Goal: Find contact information: Find contact information

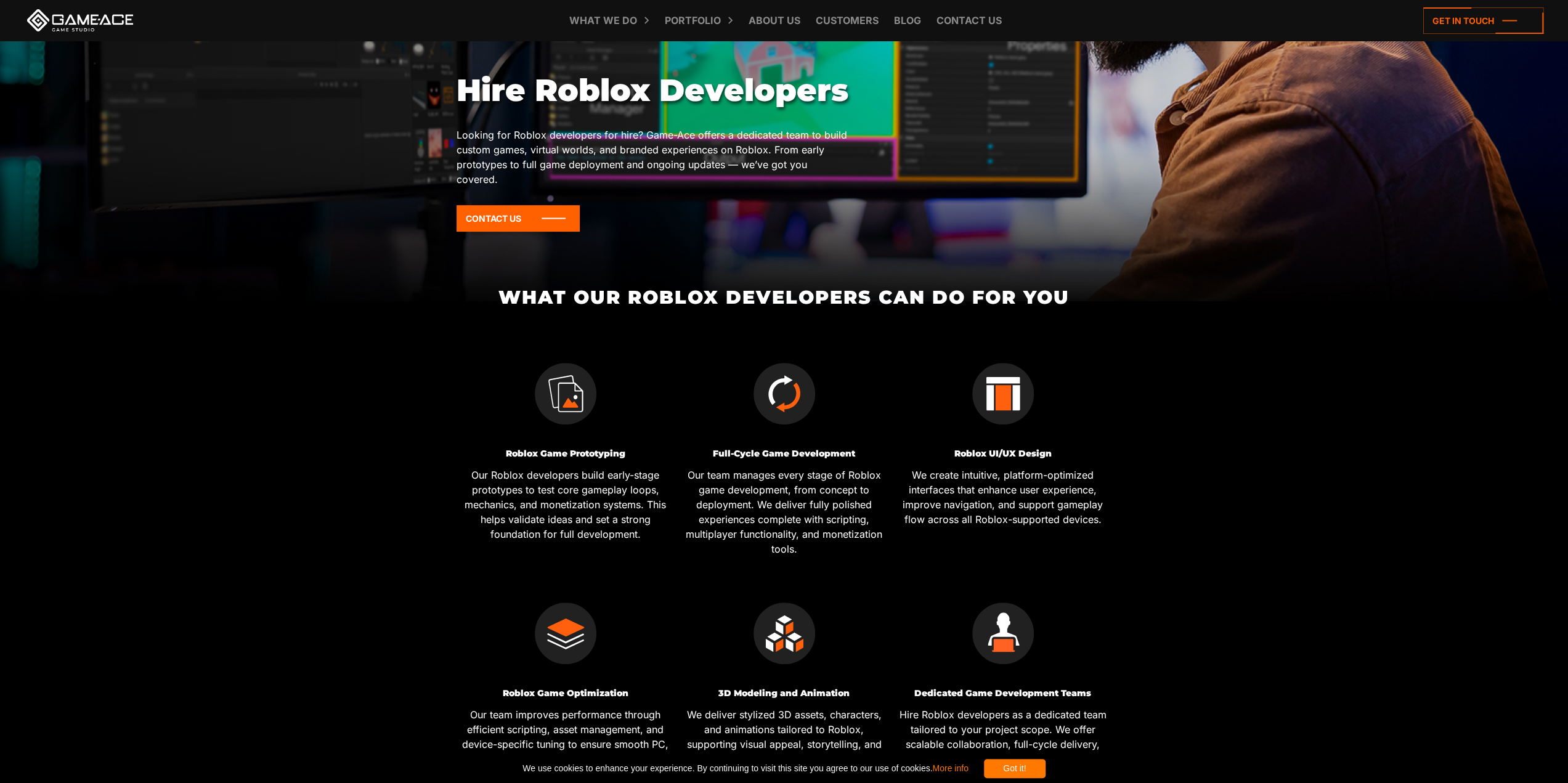
drag, startPoint x: 564, startPoint y: 401, endPoint x: 524, endPoint y: 471, distance: 80.6
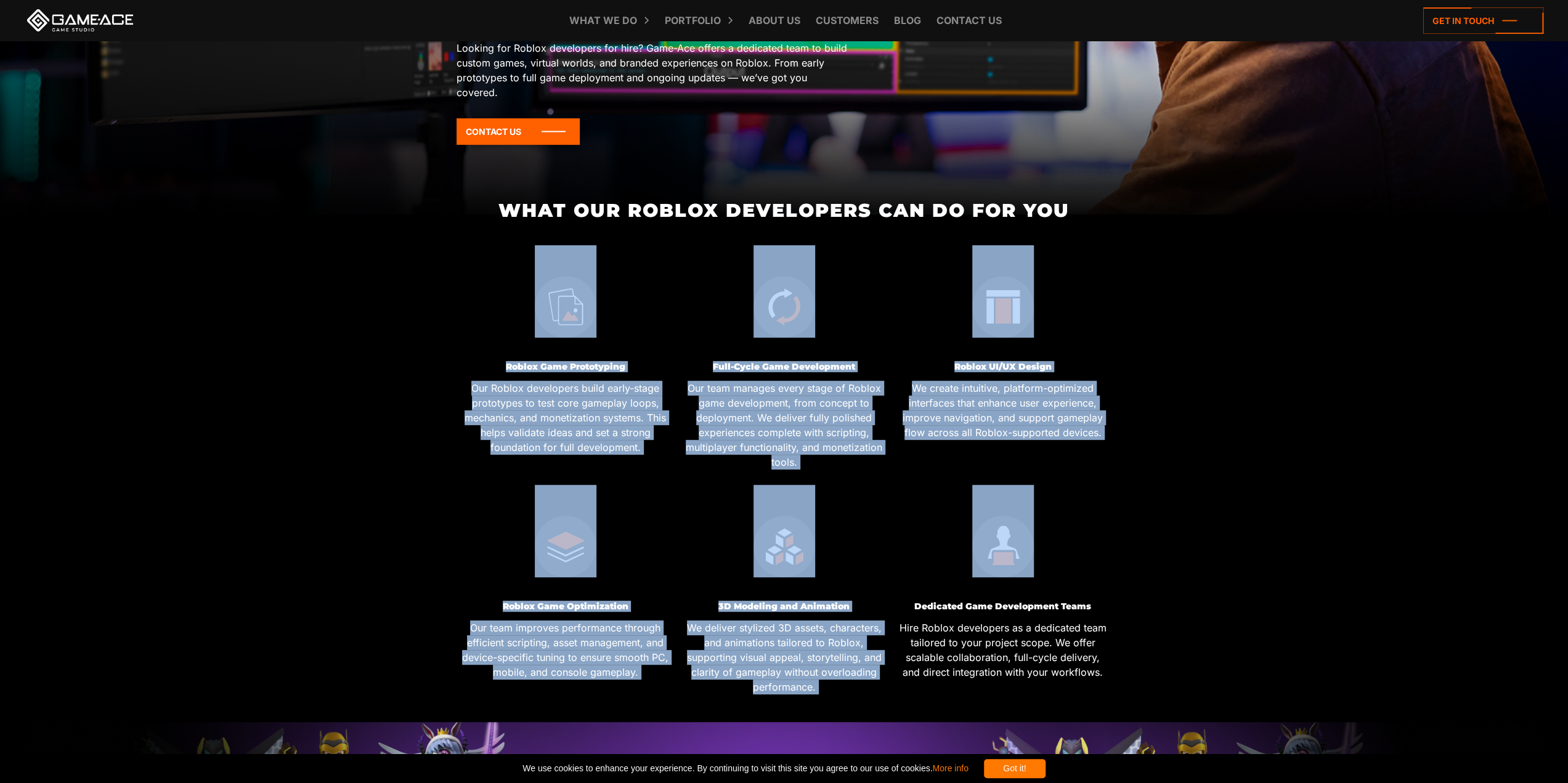
drag, startPoint x: 565, startPoint y: 355, endPoint x: 1220, endPoint y: 484, distance: 667.6
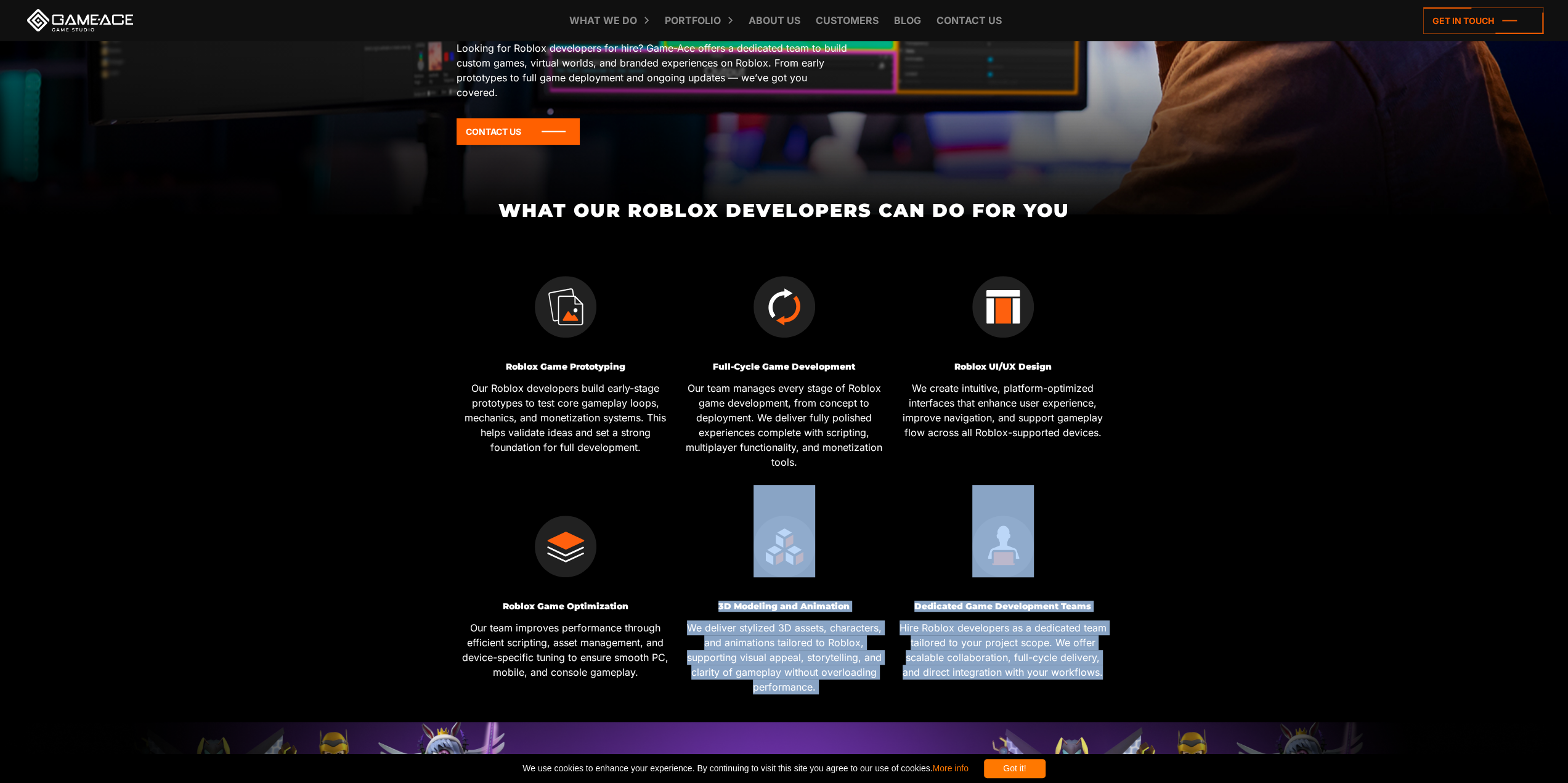
drag, startPoint x: 1195, startPoint y: 668, endPoint x: 861, endPoint y: 619, distance: 337.6
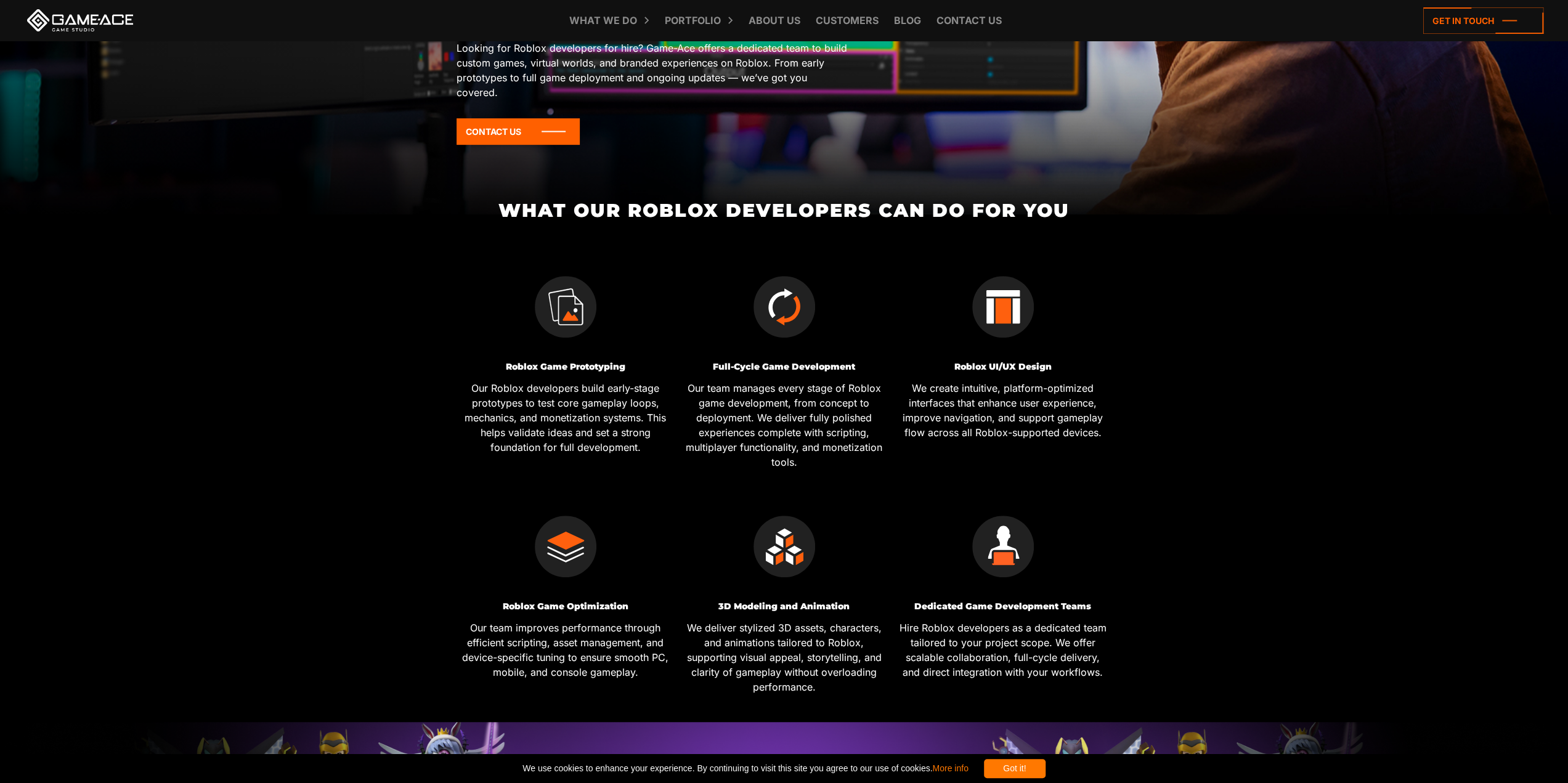
click at [1024, 774] on div "Got it!" at bounding box center [1014, 768] width 62 height 19
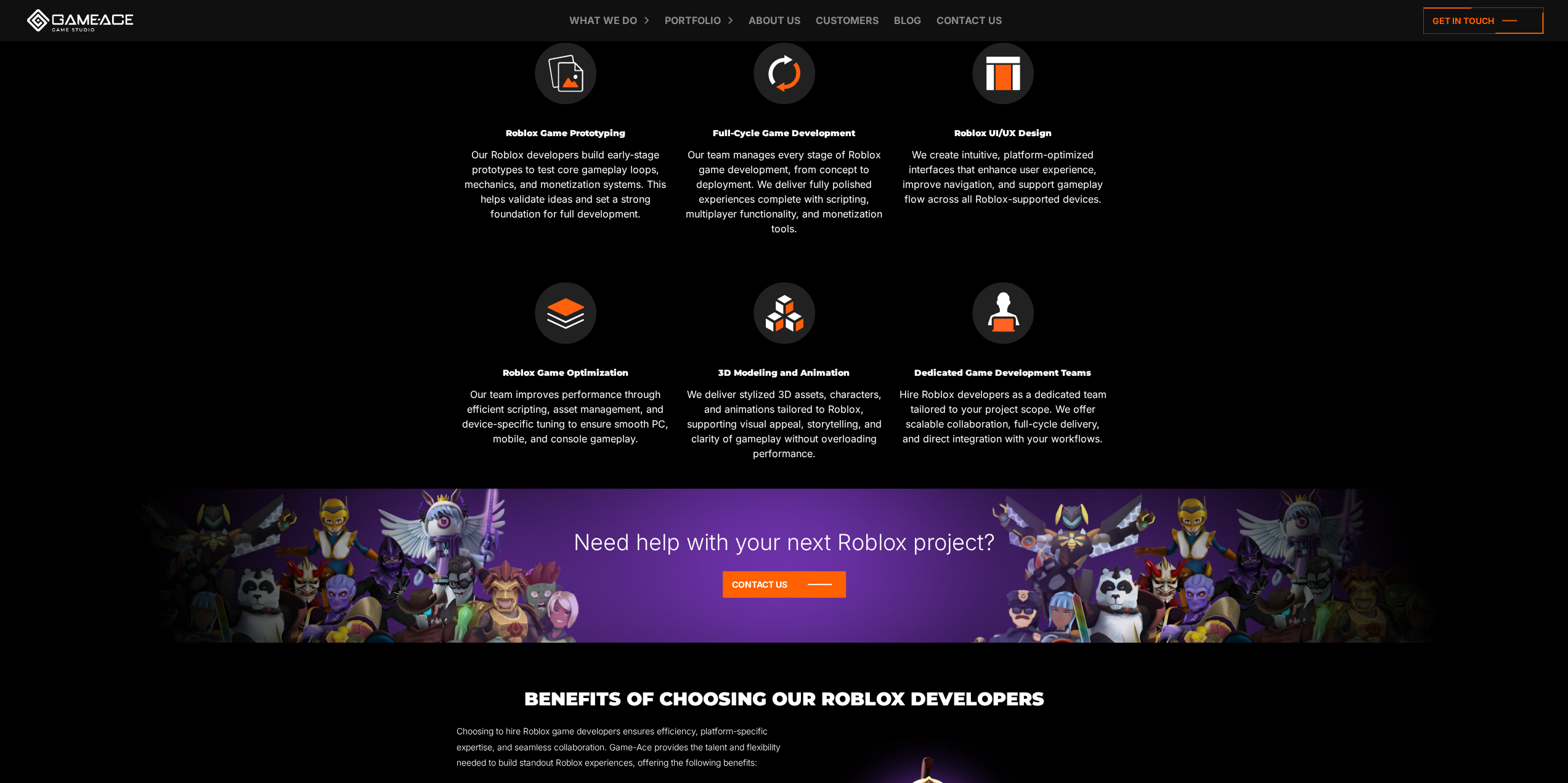
scroll to position [943, 0]
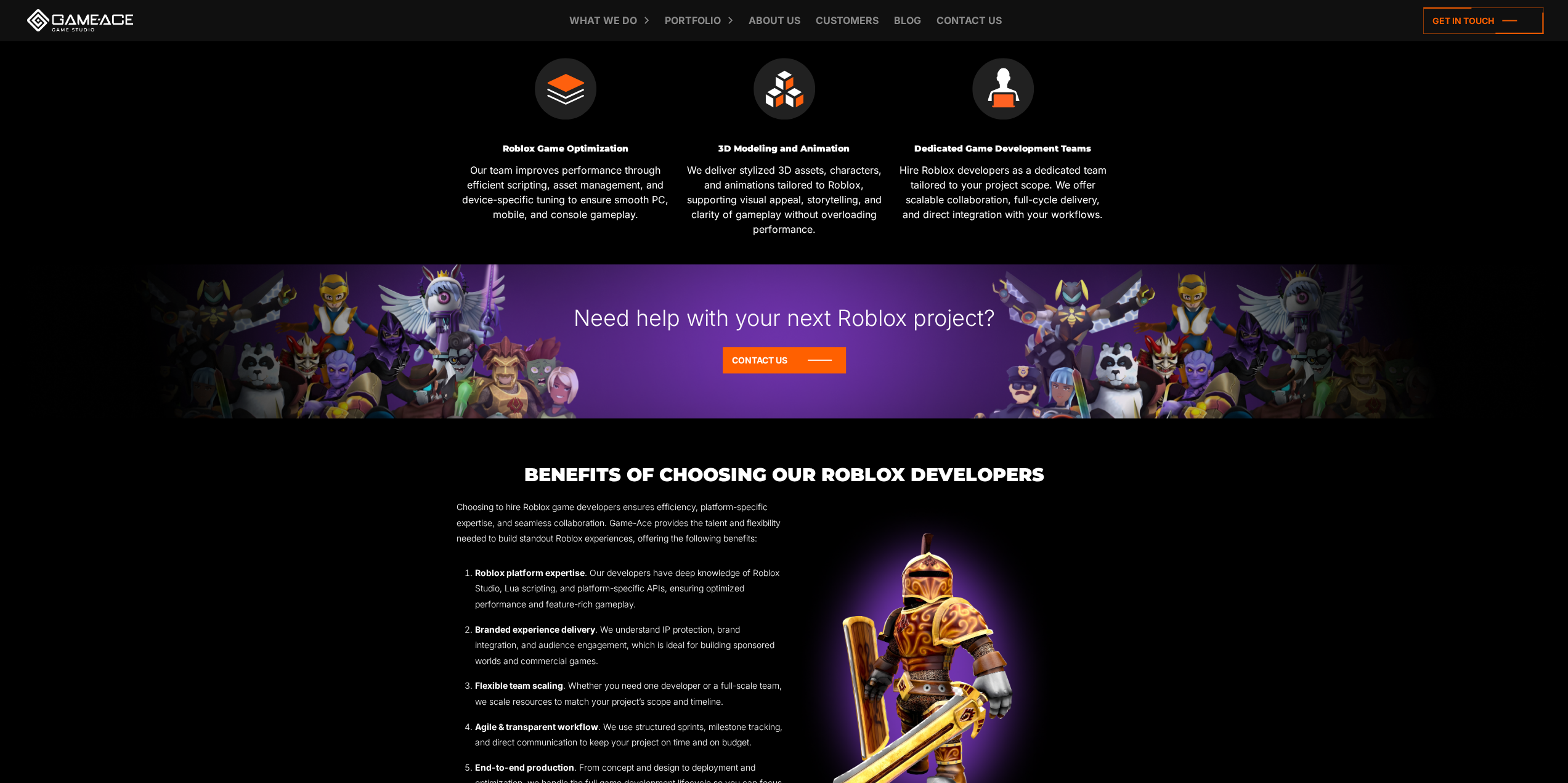
drag, startPoint x: 828, startPoint y: 643, endPoint x: 790, endPoint y: 794, distance: 155.7
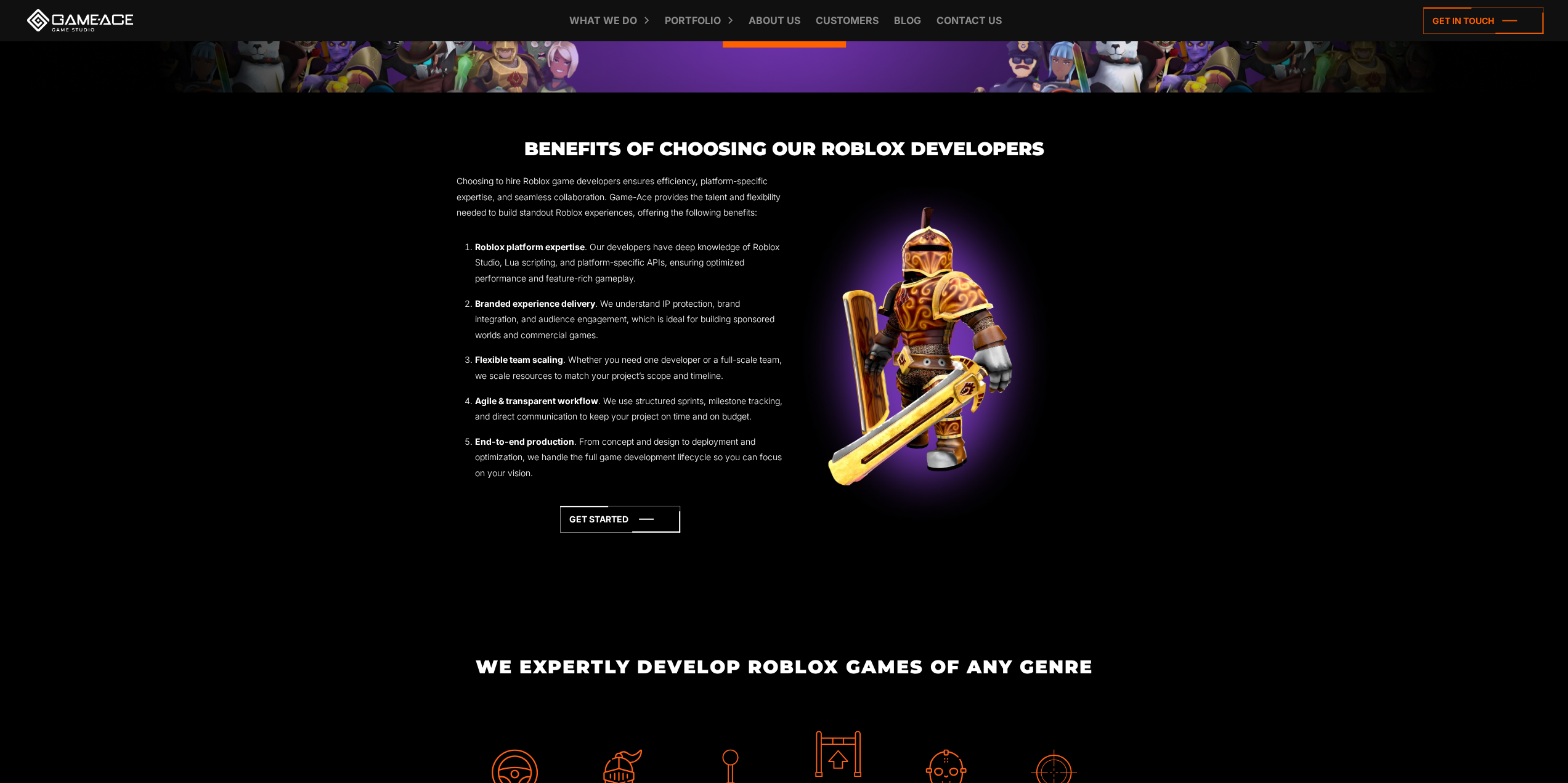
scroll to position [1324, 0]
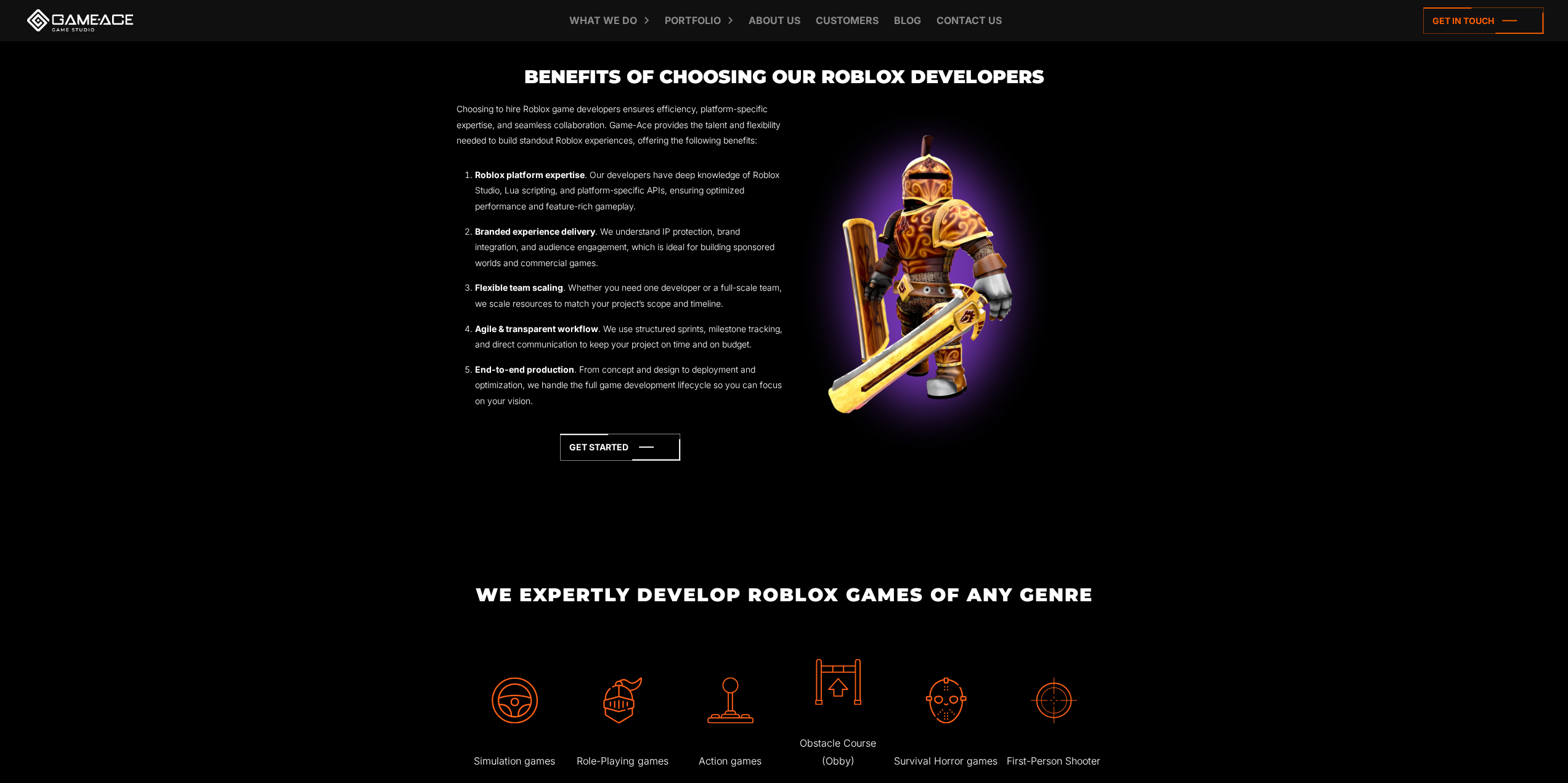
drag, startPoint x: 451, startPoint y: 449, endPoint x: 496, endPoint y: 504, distance: 71.1
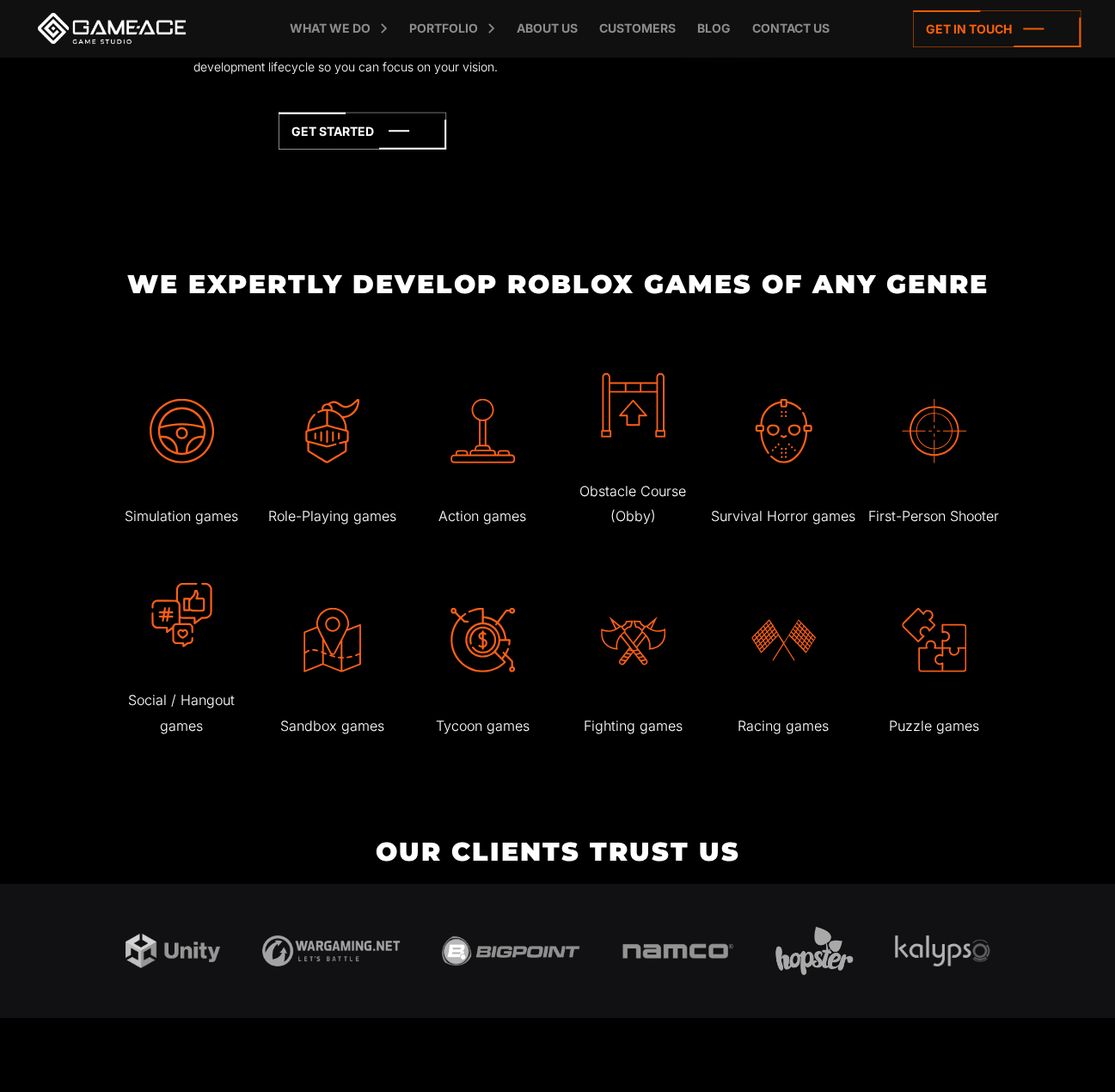
scroll to position [2226, 0]
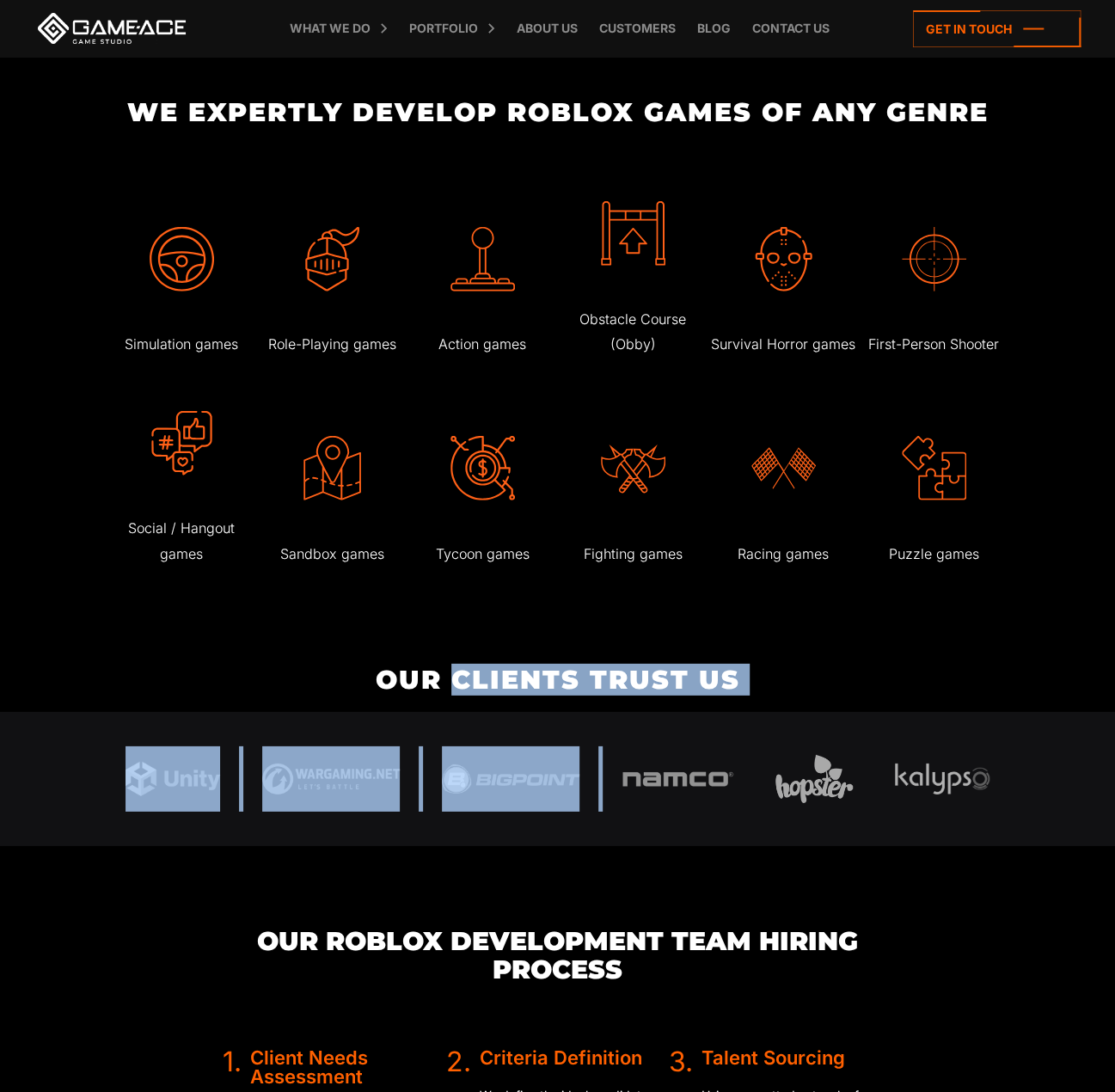
drag, startPoint x: 489, startPoint y: 722, endPoint x: 693, endPoint y: 761, distance: 207.7
click at [673, 757] on body "Hire Roblox Developers Looking for Roblox developers for hire? Game-Ace offers …" at bounding box center [557, 1023] width 1115 height 6498
click at [685, 786] on img at bounding box center [677, 779] width 112 height 16
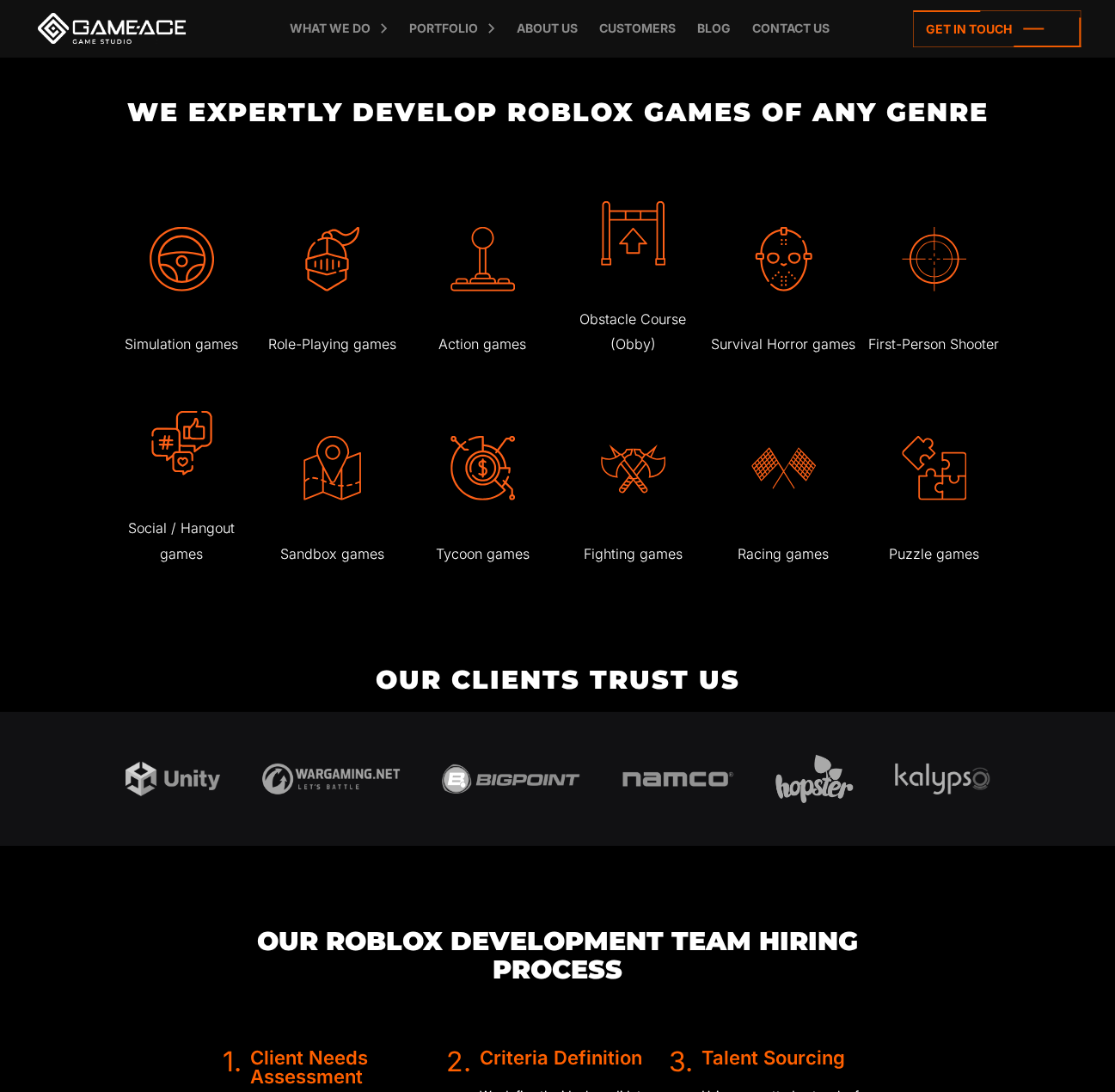
click at [1016, 846] on div at bounding box center [557, 778] width 1115 height 134
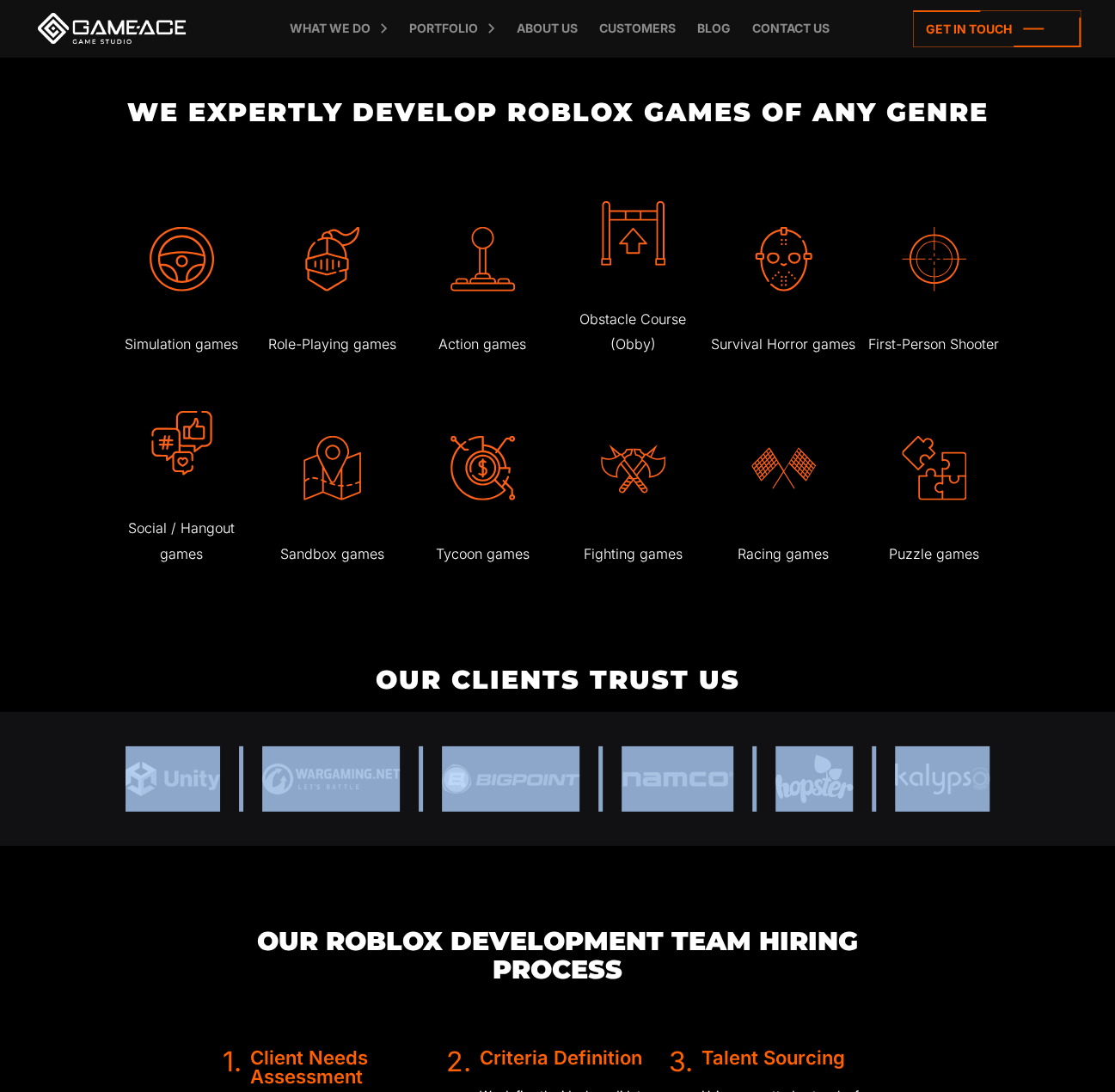
drag, startPoint x: 882, startPoint y: 773, endPoint x: 82, endPoint y: 776, distance: 800.0
click at [82, 776] on div at bounding box center [557, 778] width 1115 height 134
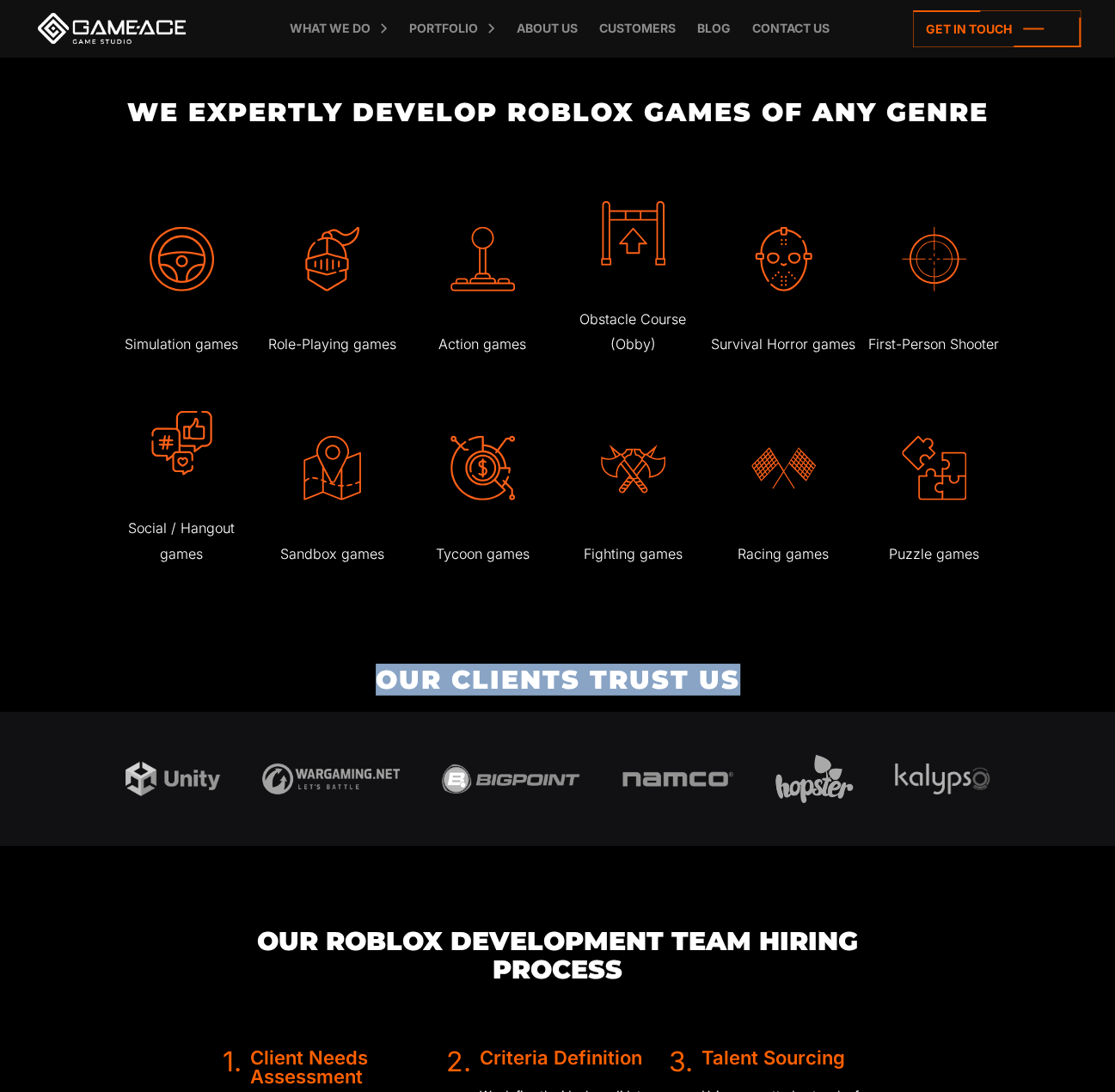
drag, startPoint x: 110, startPoint y: 770, endPoint x: 183, endPoint y: 686, distance: 111.3
click at [167, 690] on body "Hire Roblox Developers Looking for Roblox developers for hire? Game-Ace offers …" at bounding box center [557, 1023] width 1115 height 6498
click at [186, 685] on body "Hire Roblox Developers Looking for Roblox developers for hire? Game-Ace offers …" at bounding box center [557, 1023] width 1115 height 6498
click at [130, 738] on div at bounding box center [557, 778] width 915 height 134
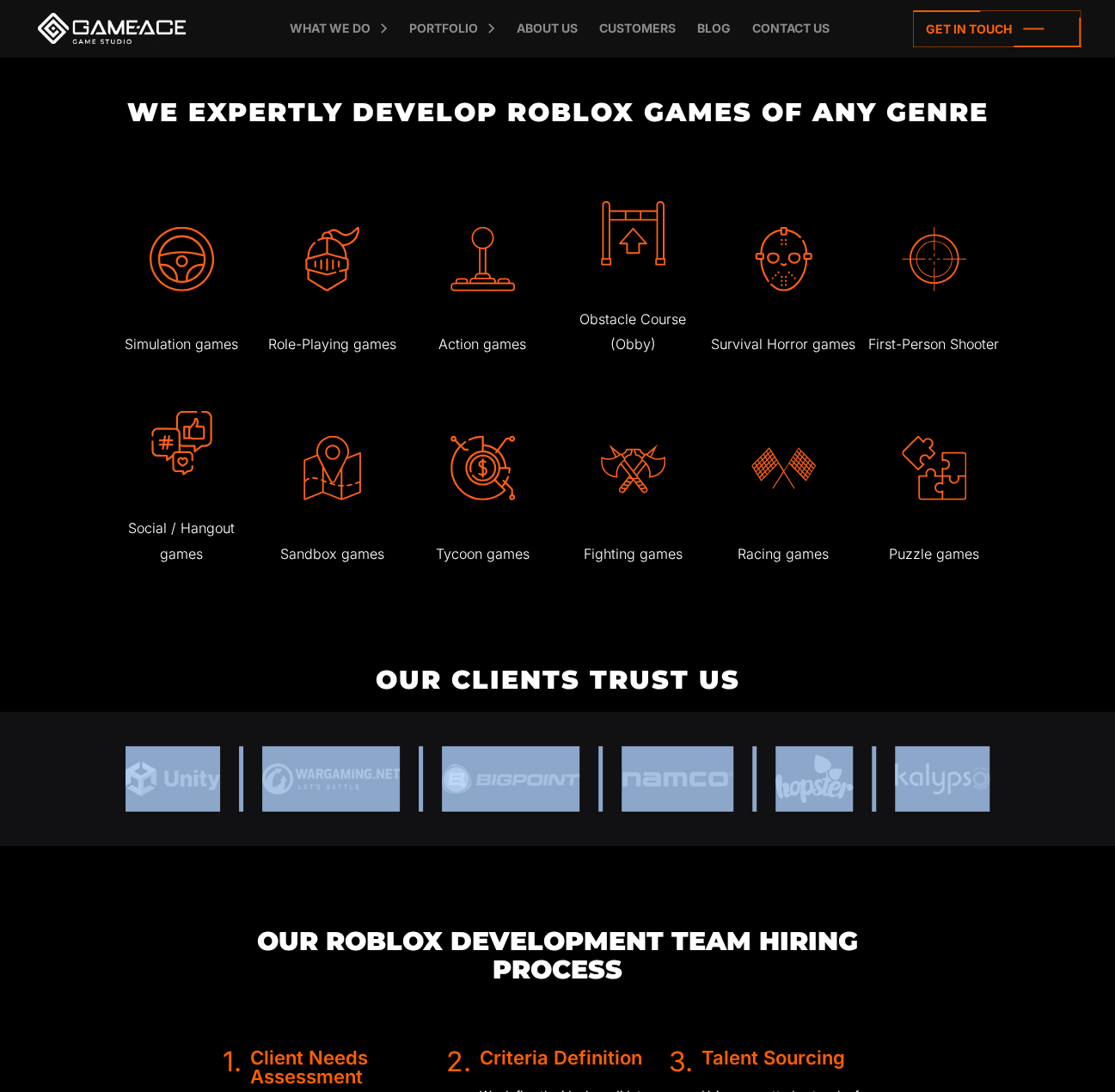
drag, startPoint x: 85, startPoint y: 778, endPoint x: 1069, endPoint y: 758, distance: 984.2
click at [1073, 767] on div at bounding box center [557, 778] width 1115 height 134
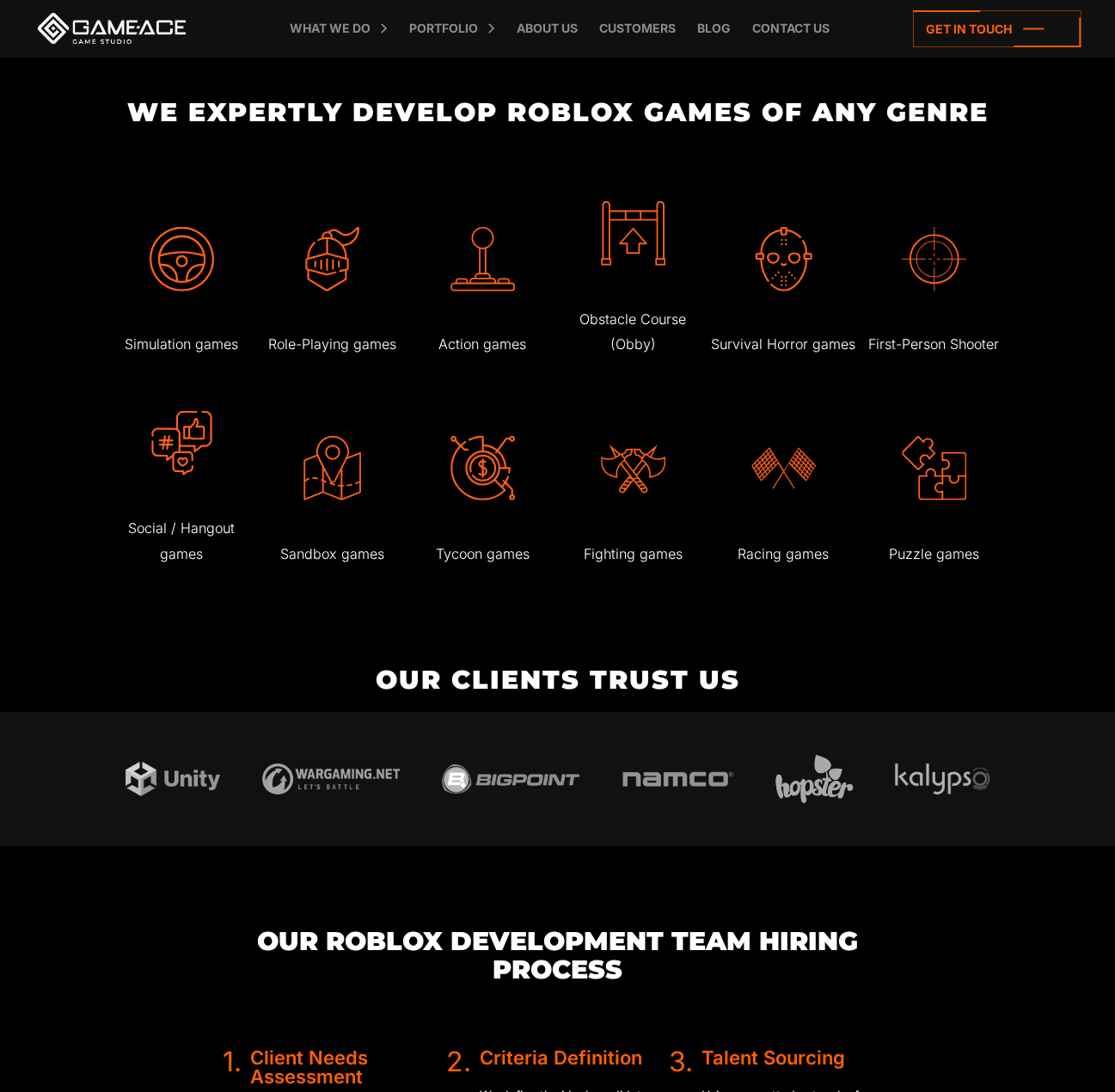
click at [1069, 758] on div at bounding box center [557, 778] width 1115 height 134
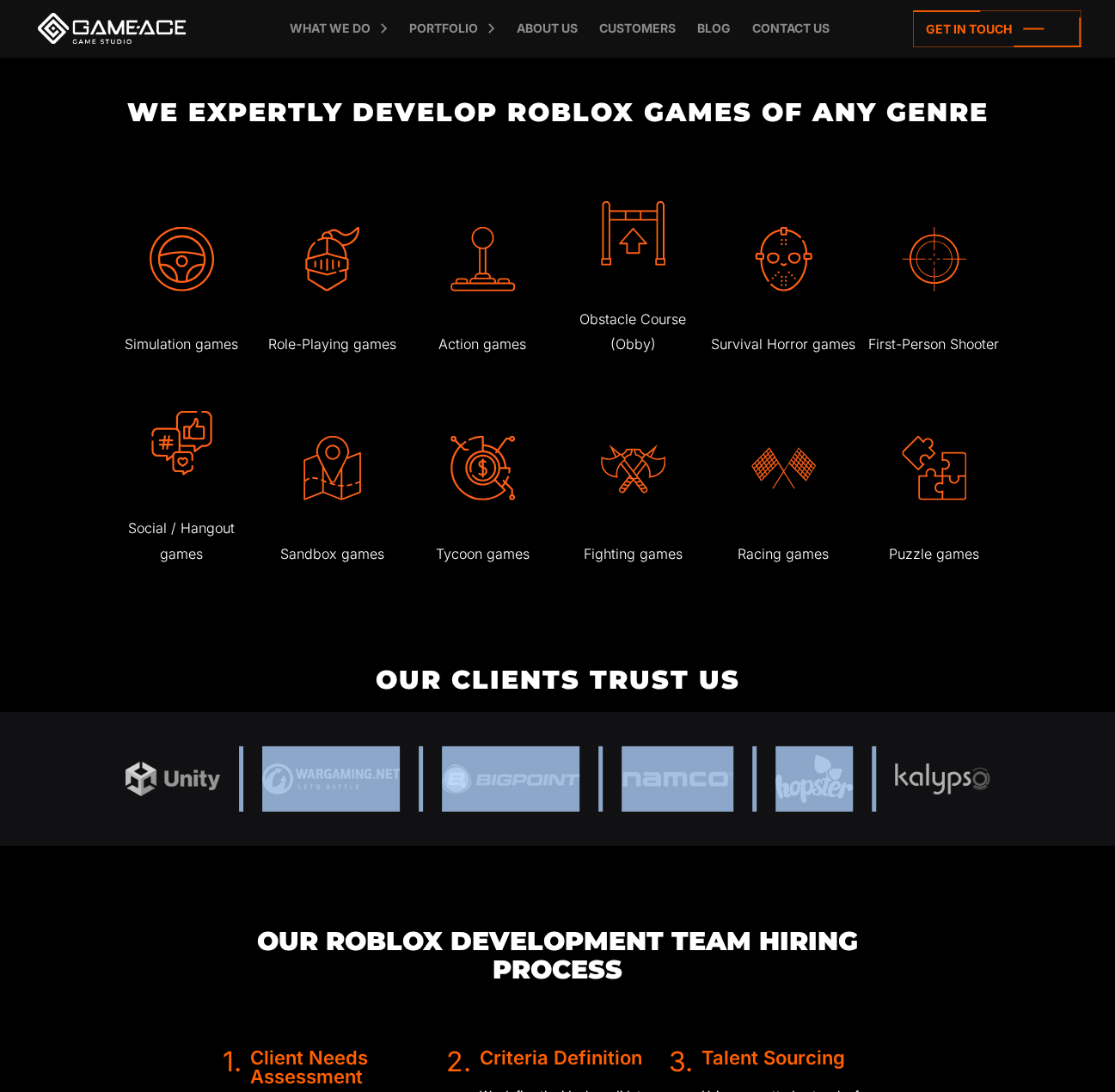
drag, startPoint x: 1037, startPoint y: 762, endPoint x: 239, endPoint y: 785, distance: 798.3
click at [299, 785] on div at bounding box center [557, 778] width 1115 height 134
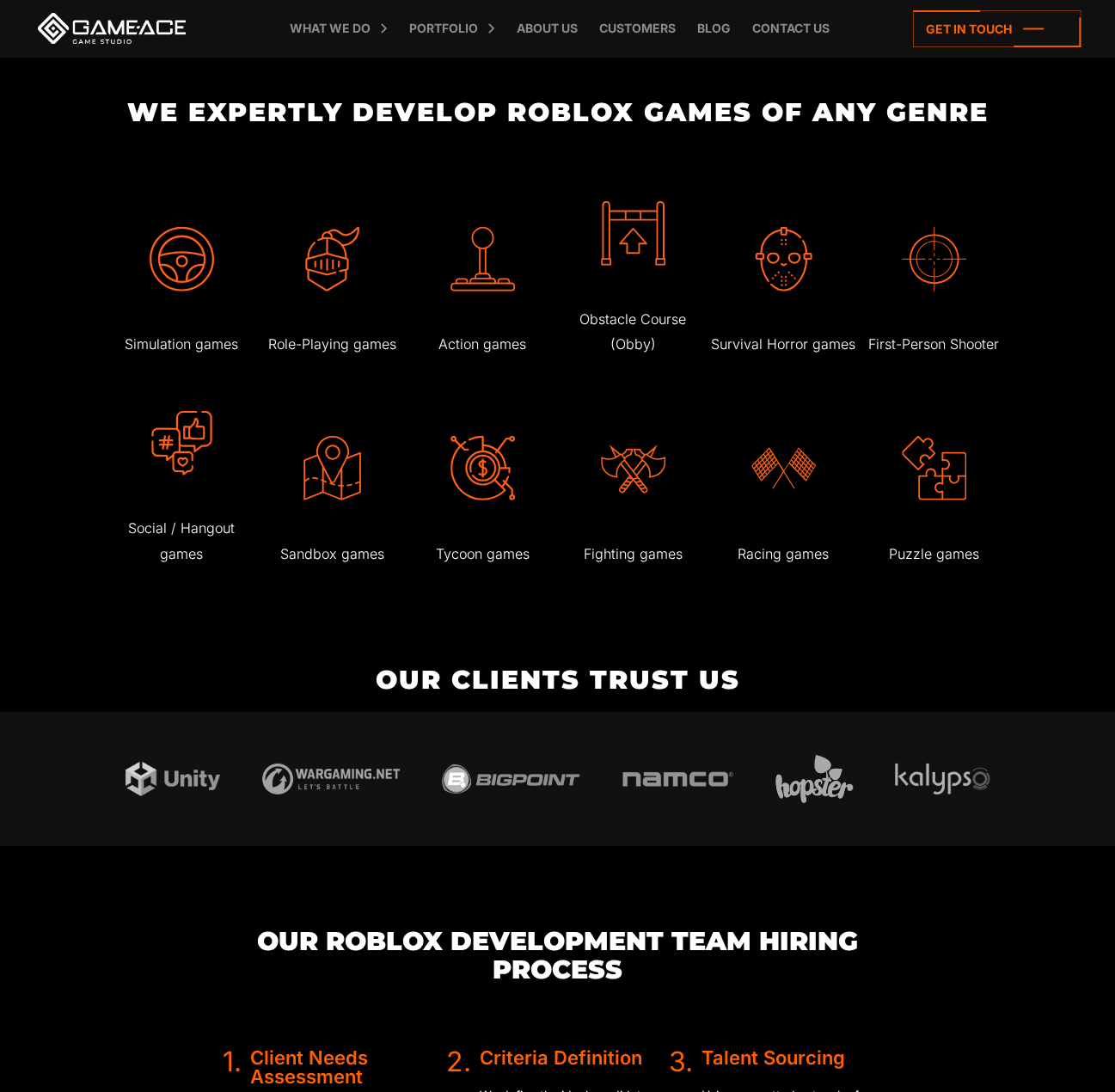
click at [239, 785] on div at bounding box center [557, 778] width 915 height 134
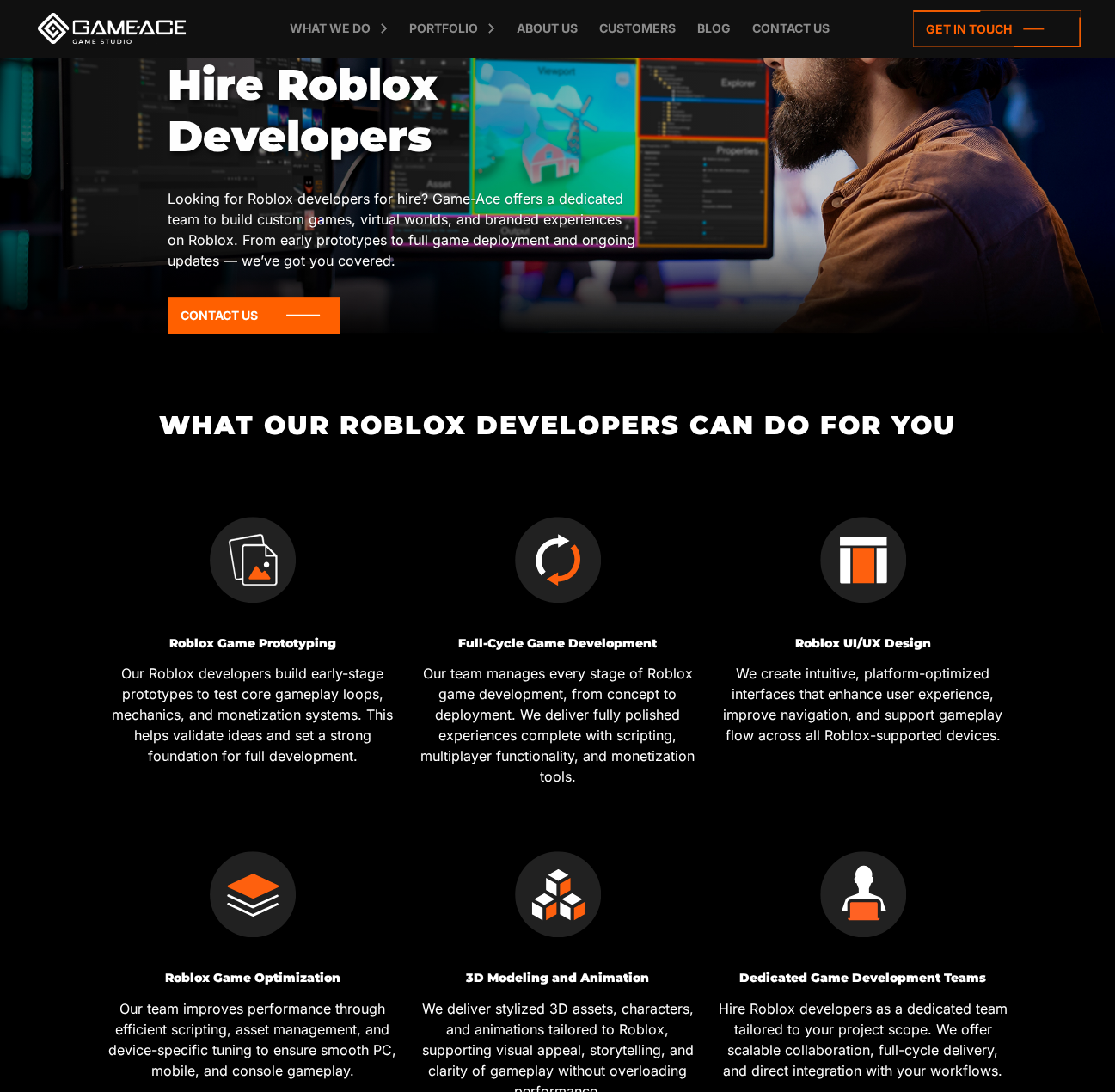
scroll to position [0, 0]
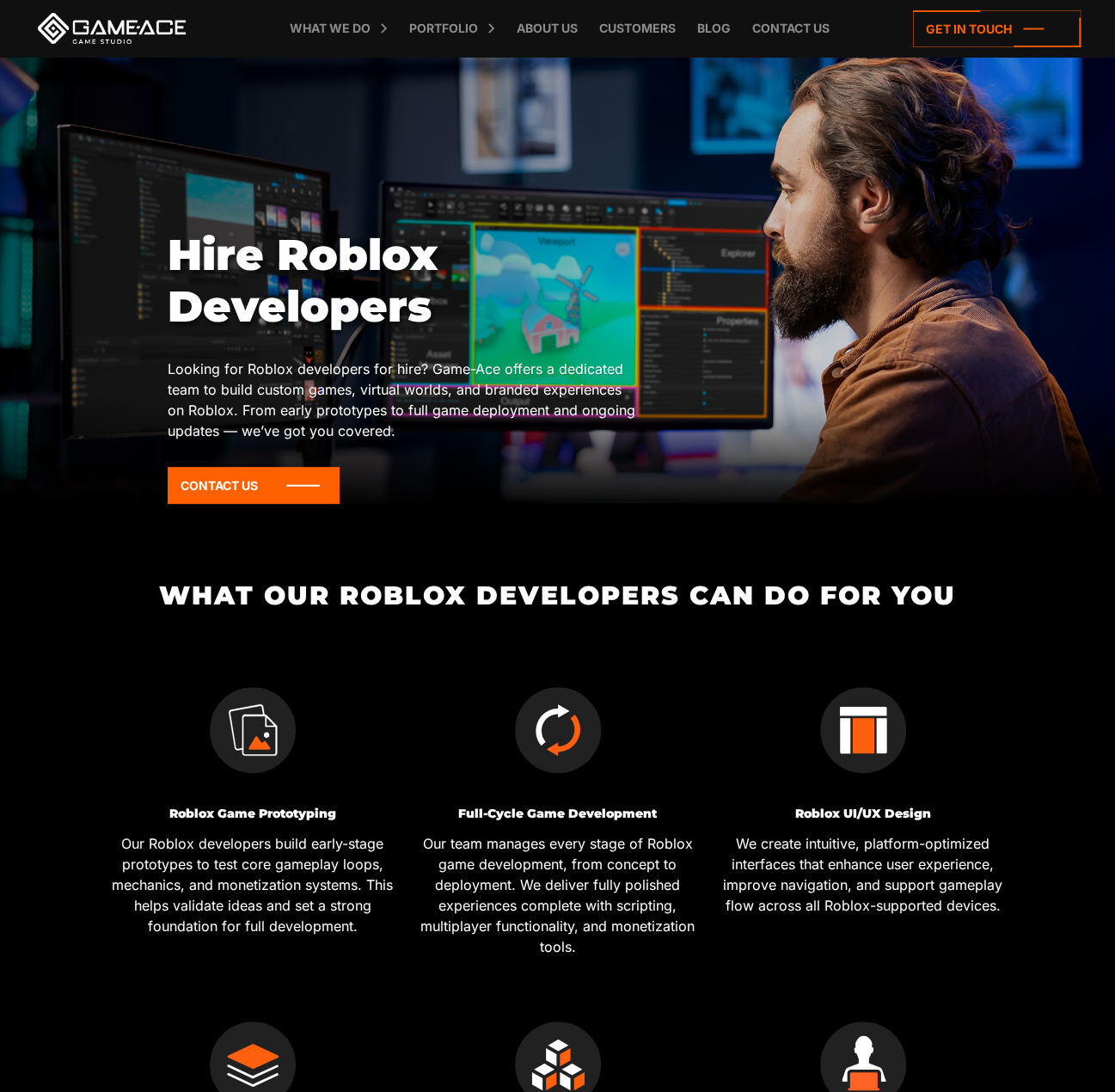
drag, startPoint x: 141, startPoint y: 646, endPoint x: 289, endPoint y: 277, distance: 397.6
click at [244, 479] on icon at bounding box center [253, 485] width 172 height 37
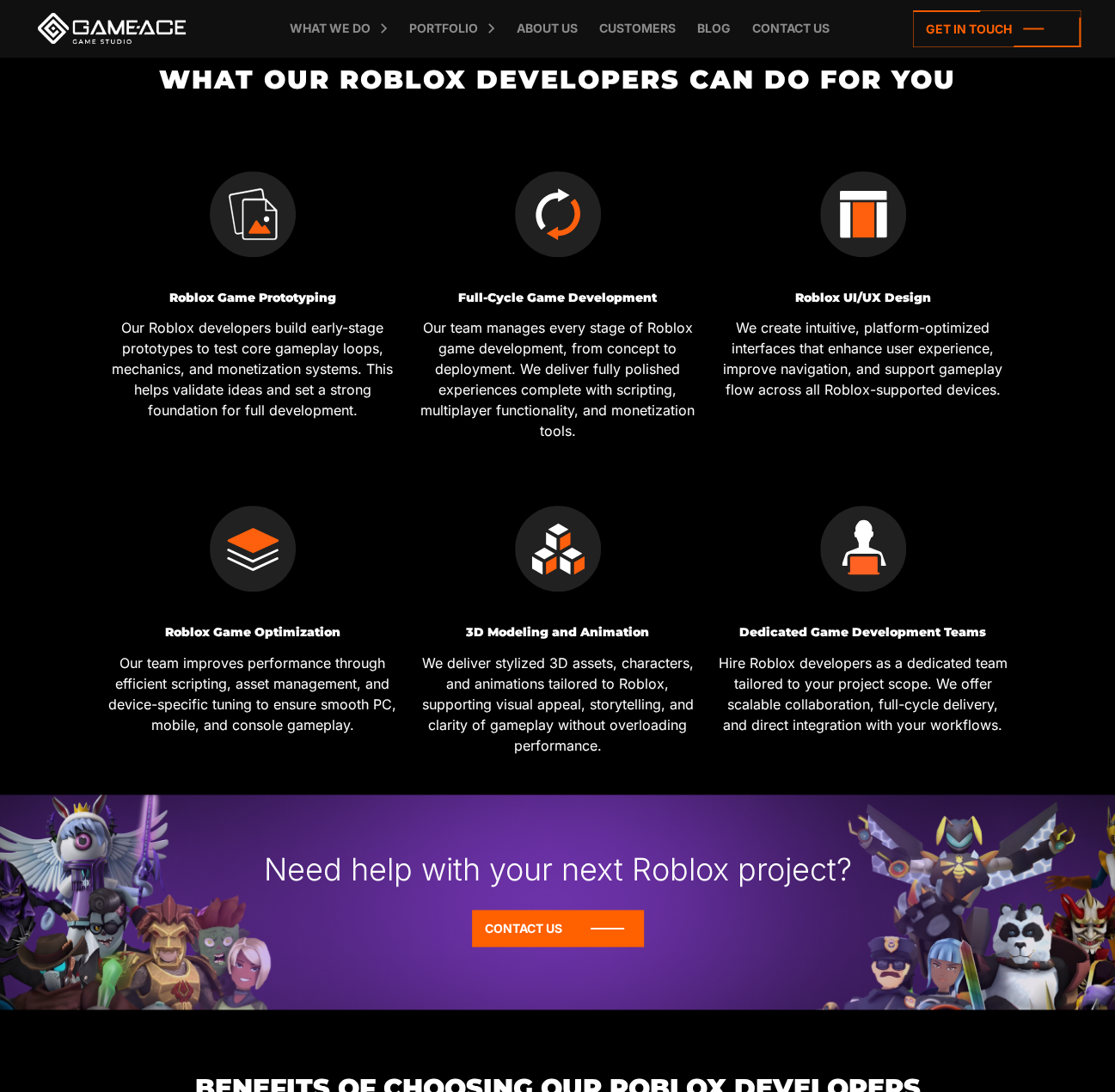
scroll to position [859, 0]
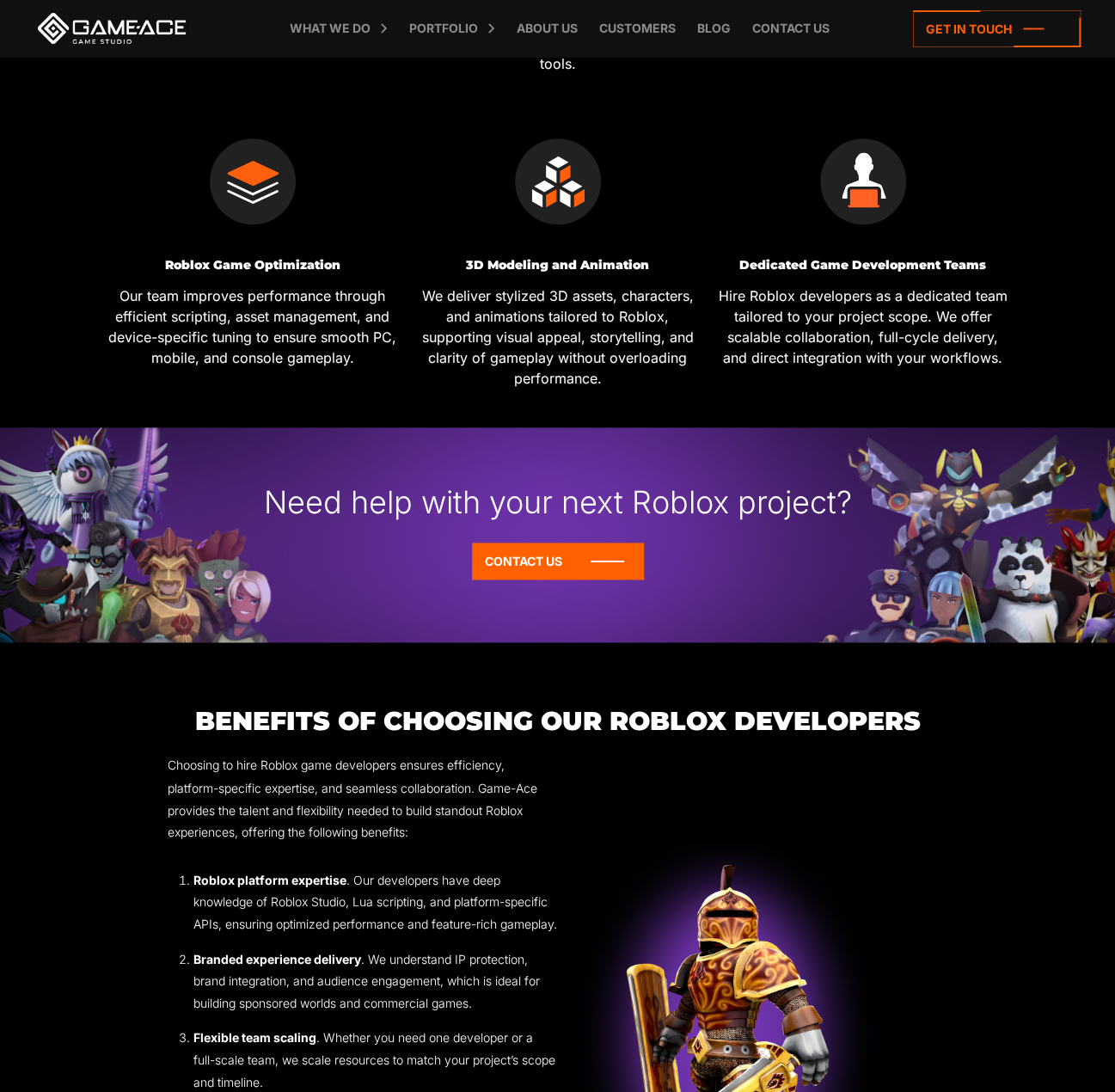
drag, startPoint x: 466, startPoint y: 448, endPoint x: 390, endPoint y: 535, distance: 115.5
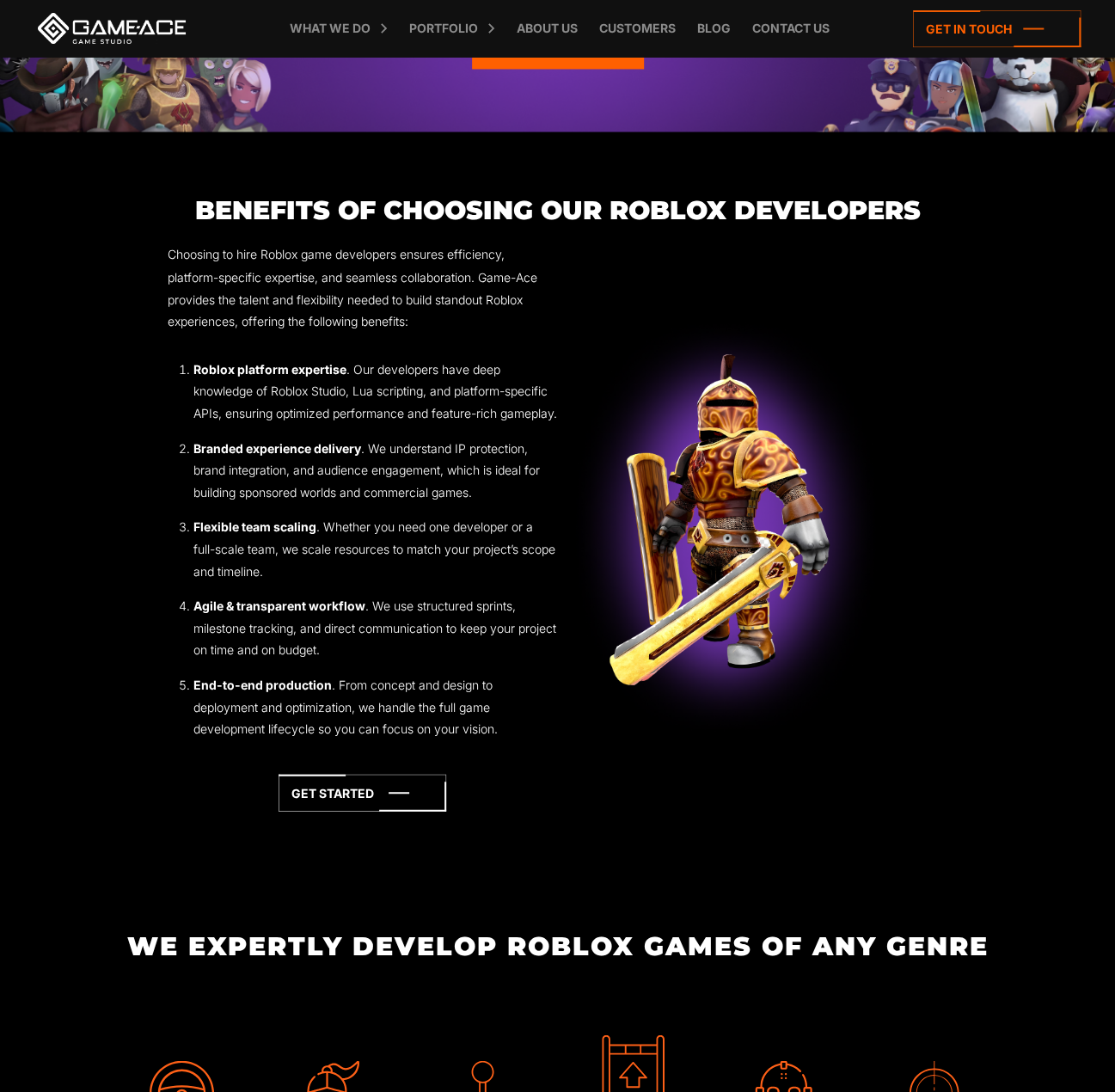
drag, startPoint x: 479, startPoint y: 688, endPoint x: 458, endPoint y: 963, distance: 275.8
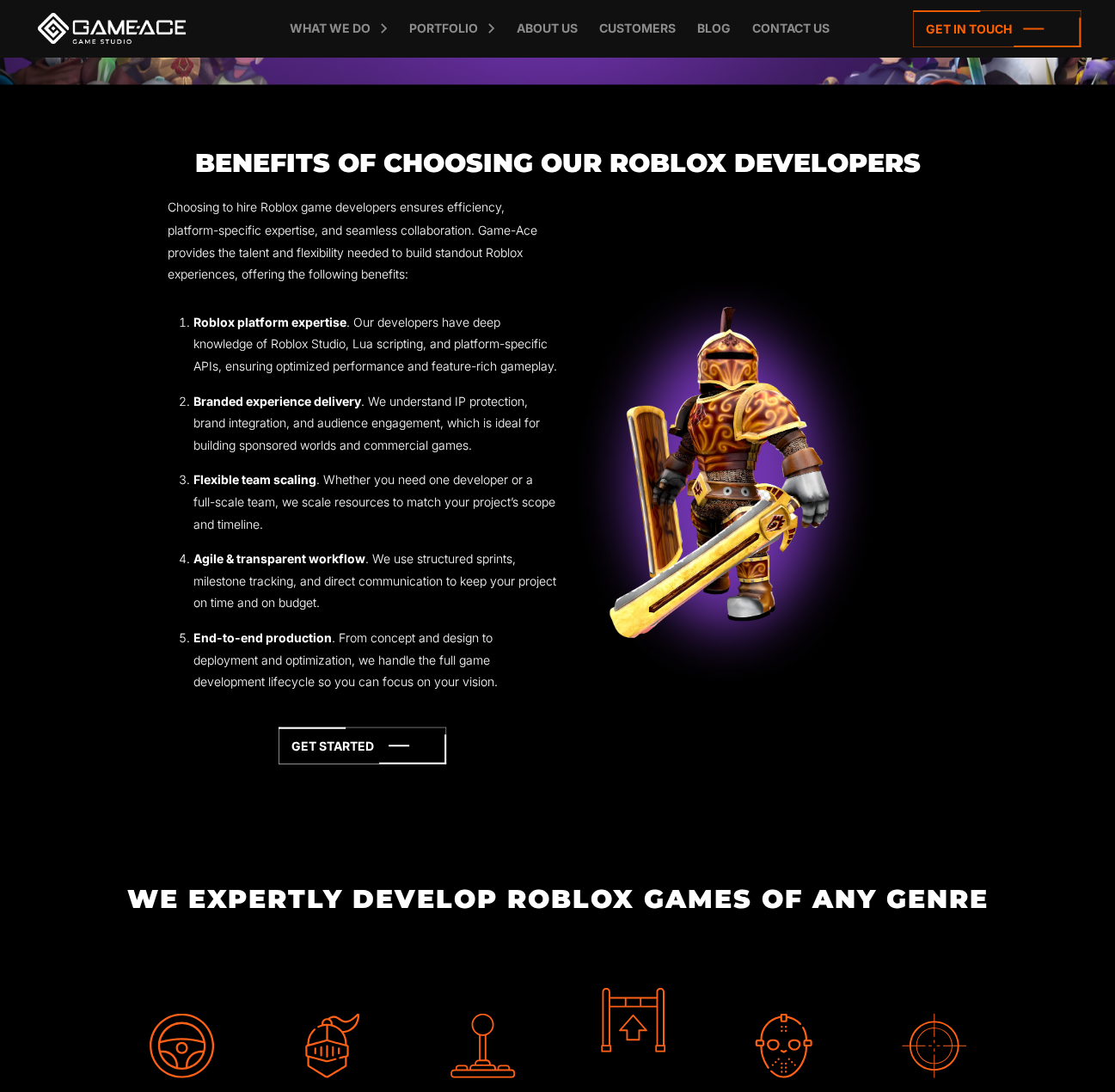
drag, startPoint x: 458, startPoint y: 963, endPoint x: 464, endPoint y: 987, distance: 24.7
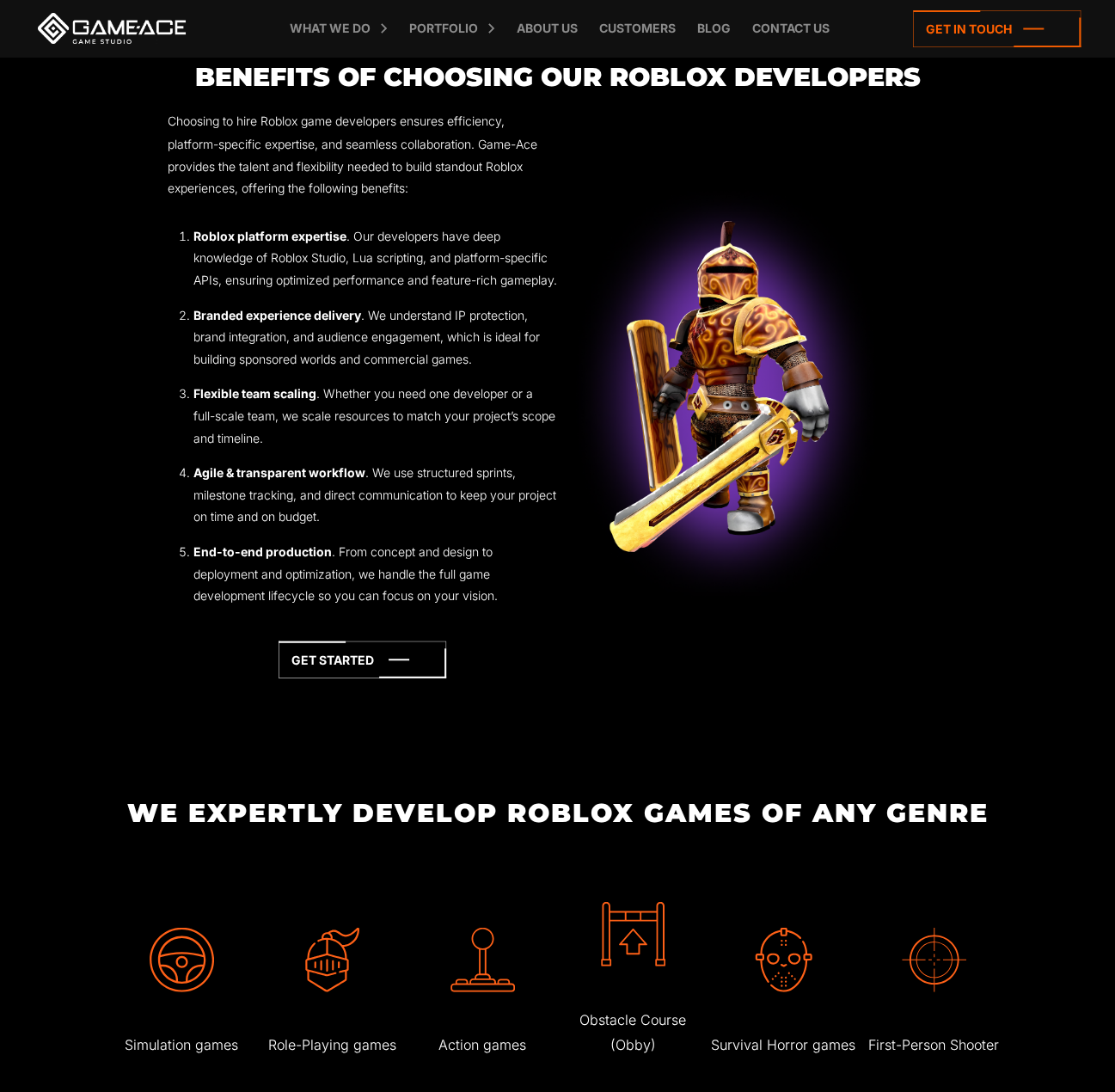
scroll to position [1097, 0]
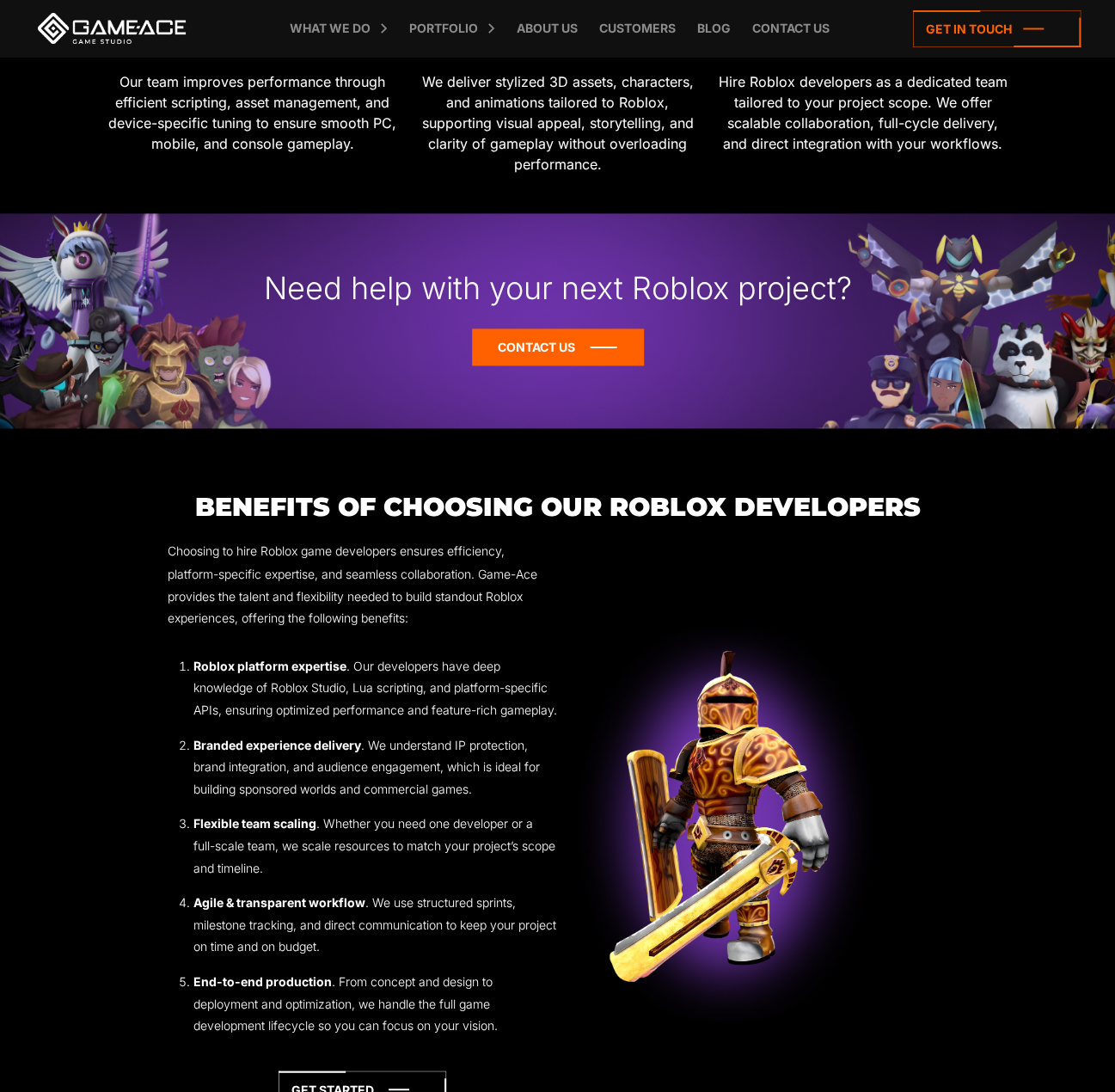
click at [534, 337] on icon at bounding box center [558, 346] width 172 height 37
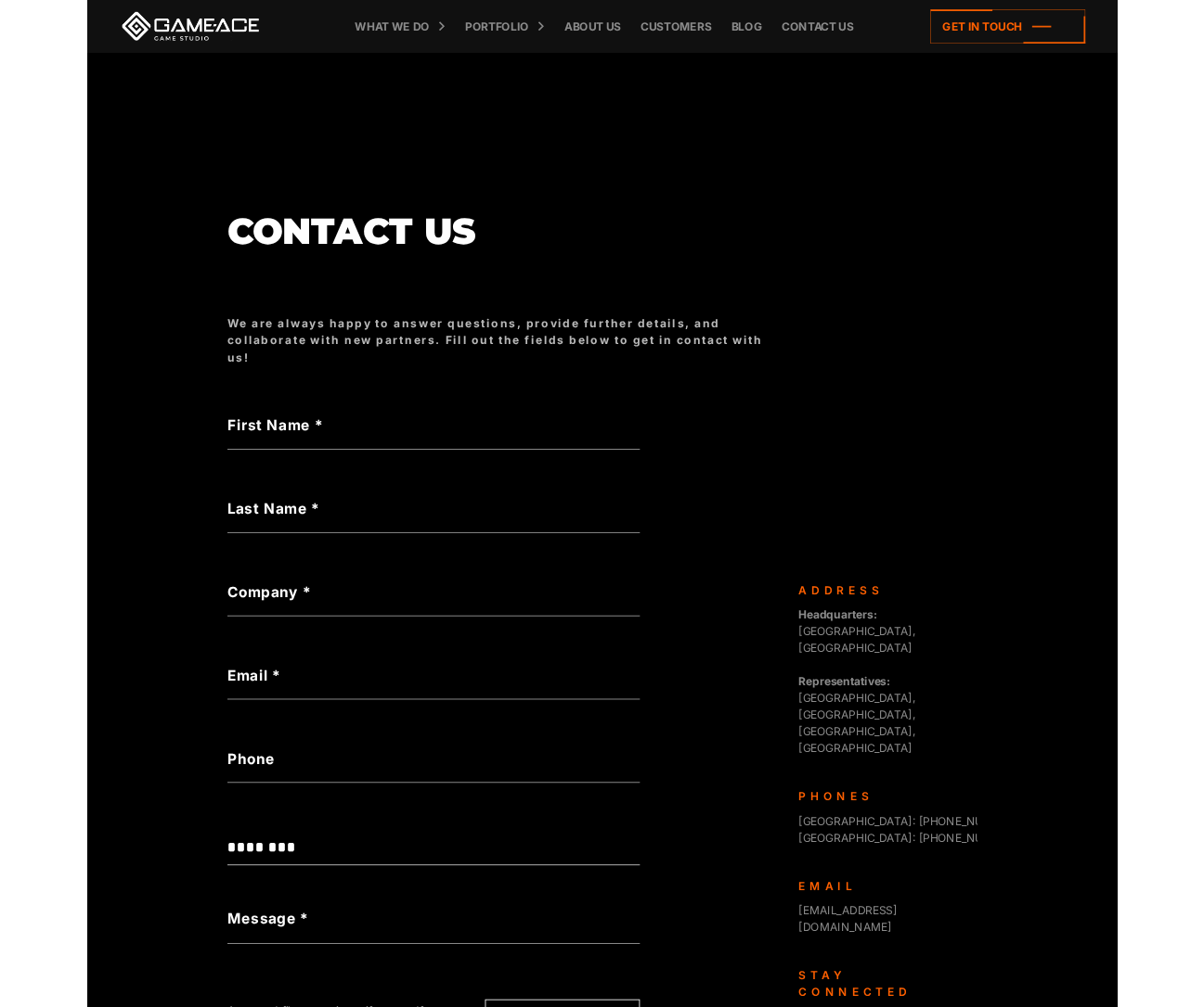
scroll to position [245, 0]
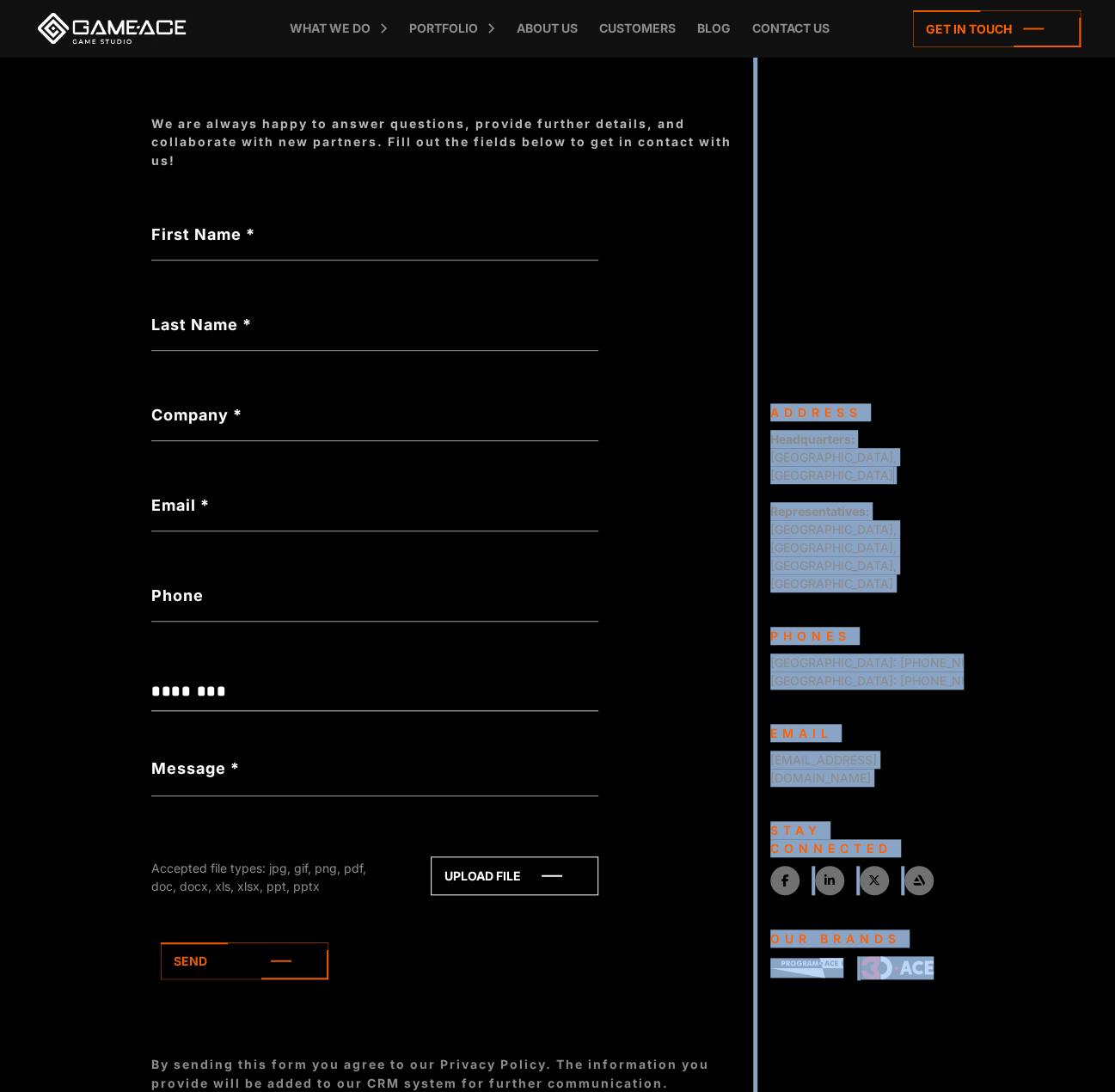
drag, startPoint x: 970, startPoint y: 875, endPoint x: 753, endPoint y: 859, distance: 217.6
click at [753, 859] on body "**********" at bounding box center [557, 432] width 1115 height 1320
click at [771, 929] on div "Game-Ace is a custom game development studio, operating as a division of Progra…" at bounding box center [860, 745] width 206 height 685
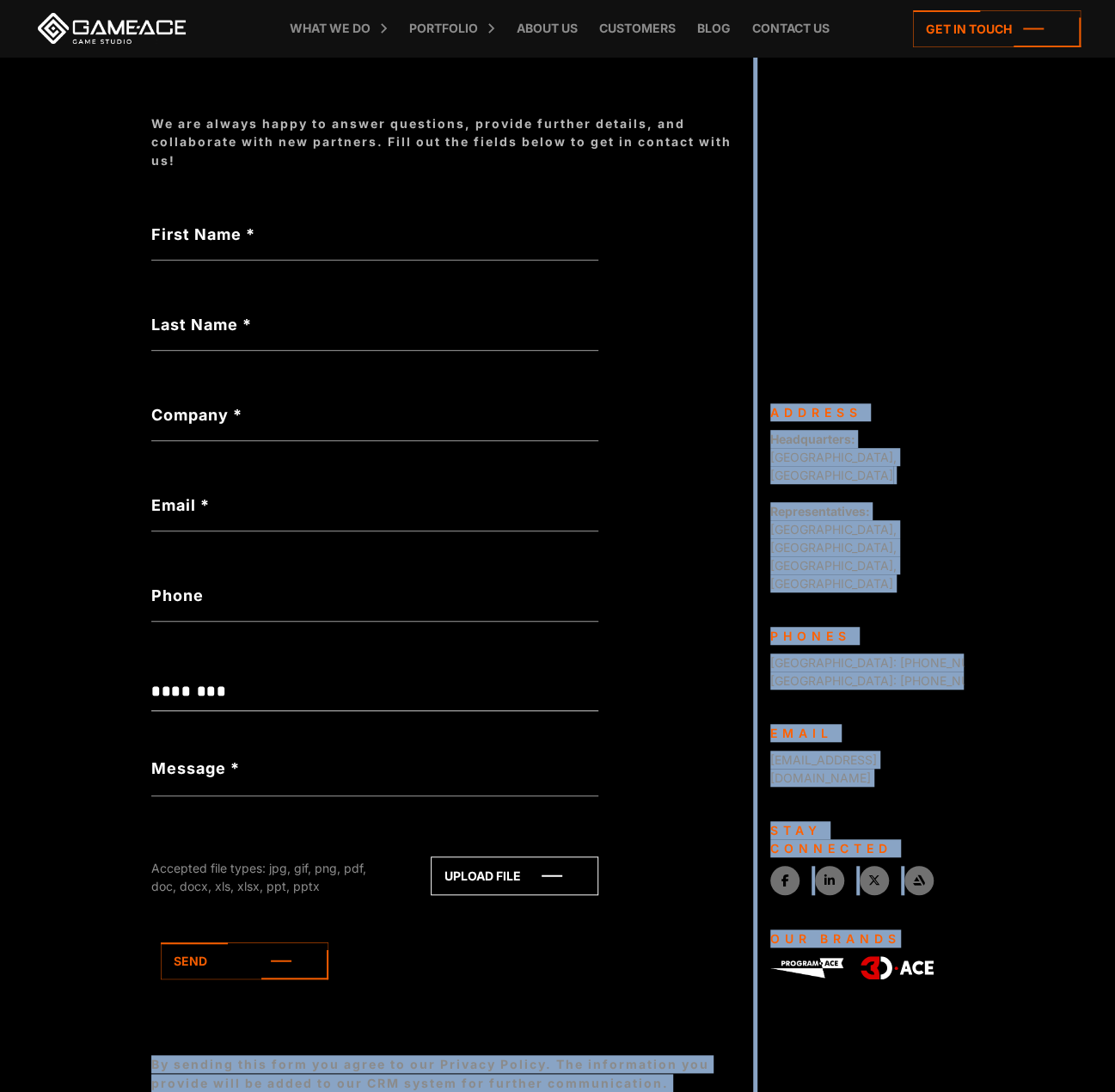
drag, startPoint x: 745, startPoint y: 926, endPoint x: 763, endPoint y: 931, distance: 18.7
click at [763, 931] on body "**********" at bounding box center [557, 432] width 1115 height 1320
click at [760, 933] on div "Game-Ace is a custom game development studio, operating as a division of Progra…" at bounding box center [860, 745] width 206 height 685
drag, startPoint x: 742, startPoint y: 925, endPoint x: 800, endPoint y: 936, distance: 59.0
click at [800, 936] on body "**********" at bounding box center [557, 432] width 1115 height 1320
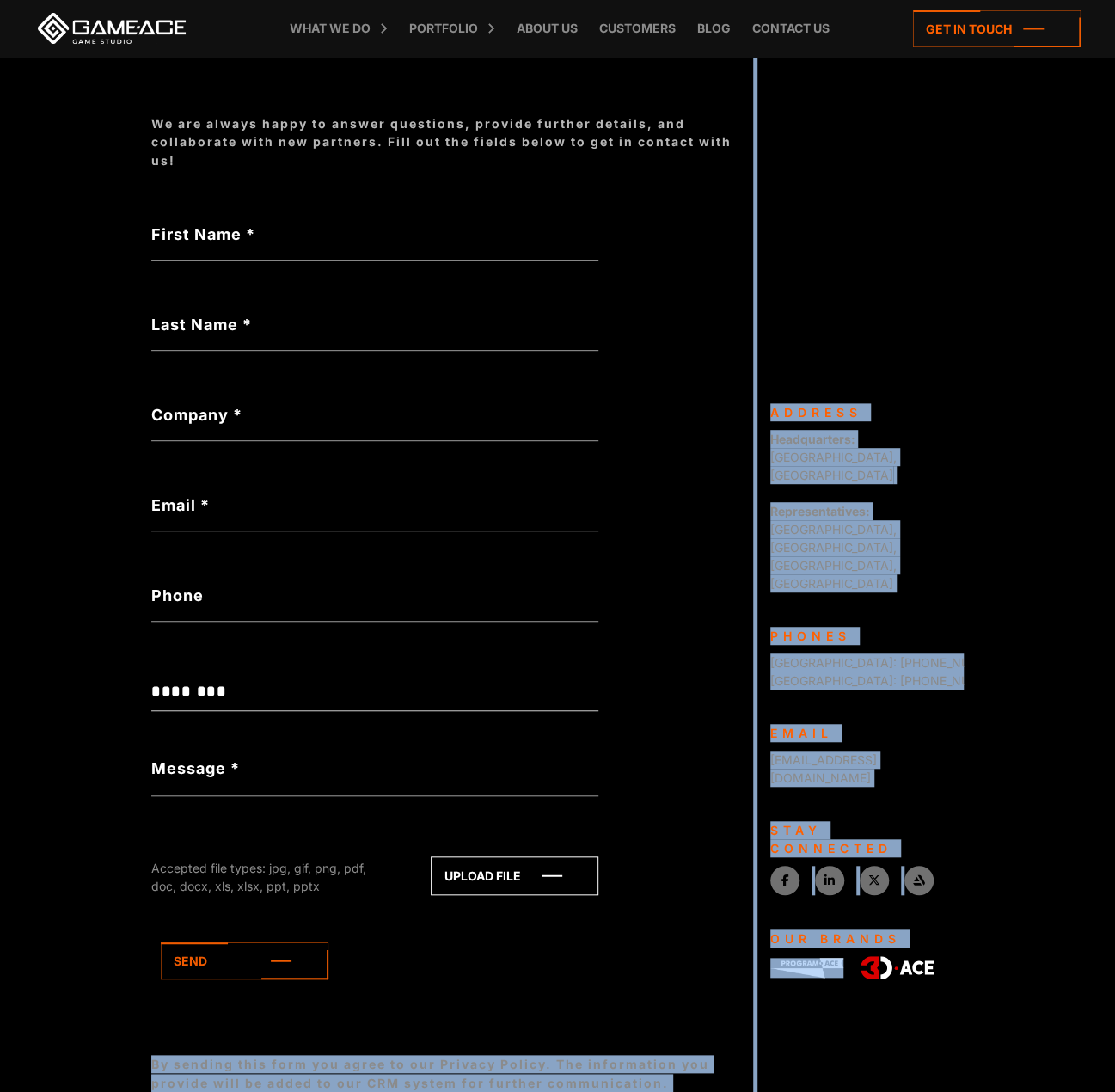
click at [799, 936] on div "Game-Ace is a custom game development studio, operating as a division of Progra…" at bounding box center [860, 745] width 206 height 685
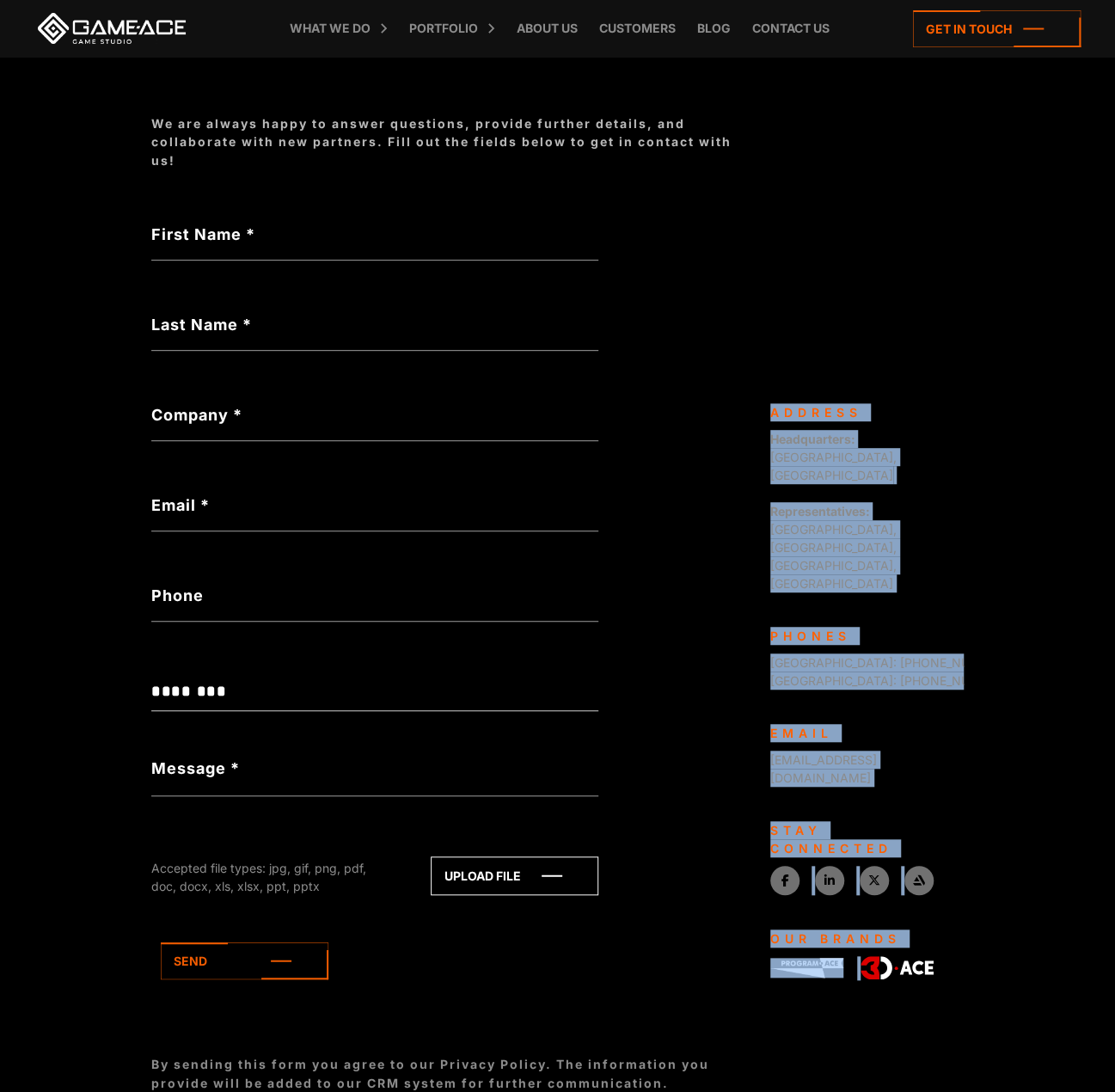
drag, startPoint x: 799, startPoint y: 936, endPoint x: 755, endPoint y: 929, distance: 44.6
click at [755, 929] on body "**********" at bounding box center [557, 432] width 1115 height 1320
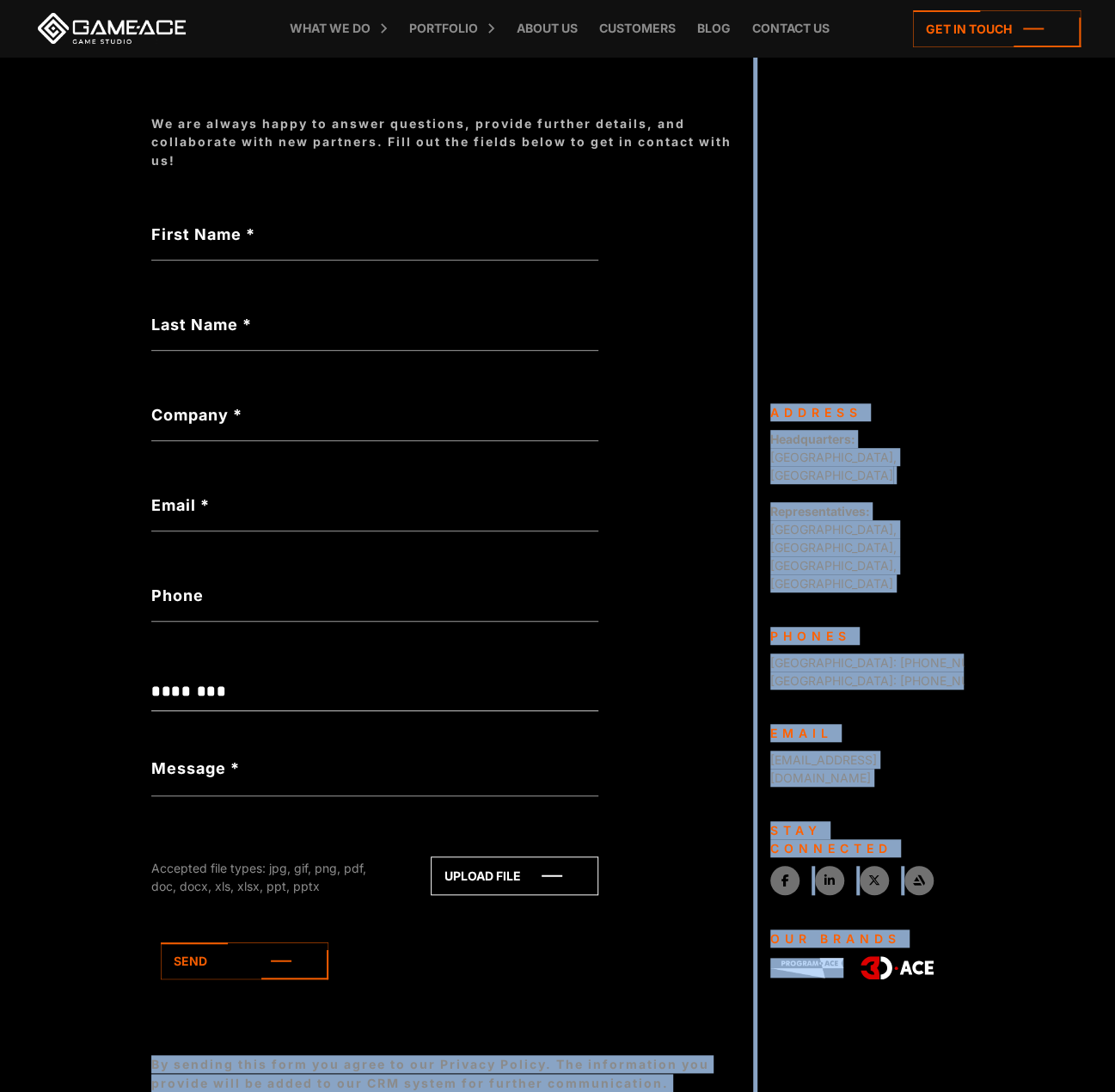
drag, startPoint x: 755, startPoint y: 933, endPoint x: 776, endPoint y: 926, distance: 22.1
click at [791, 939] on body "**********" at bounding box center [557, 432] width 1115 height 1320
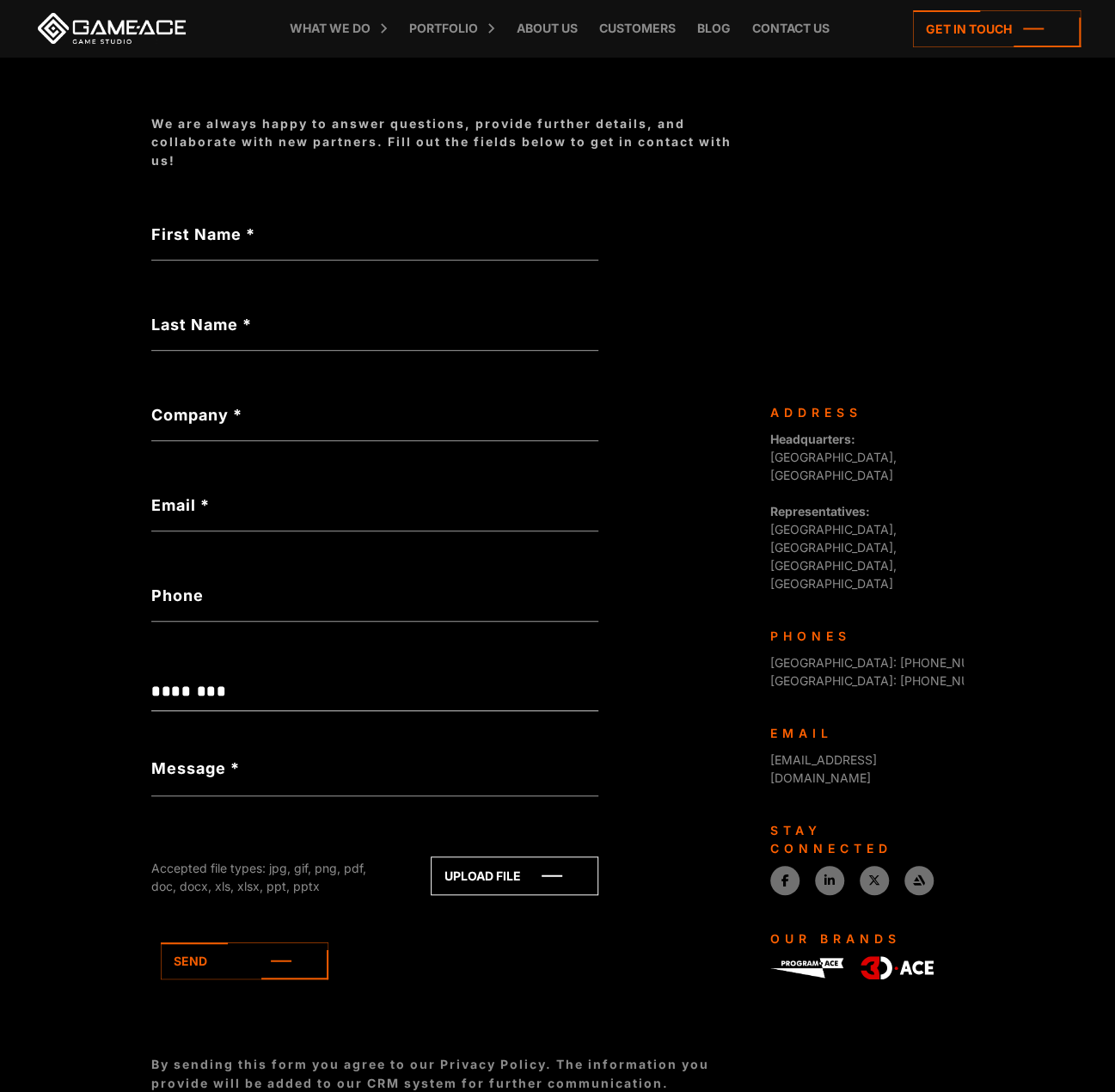
click at [710, 862] on div "**********" at bounding box center [452, 547] width 601 height 1089
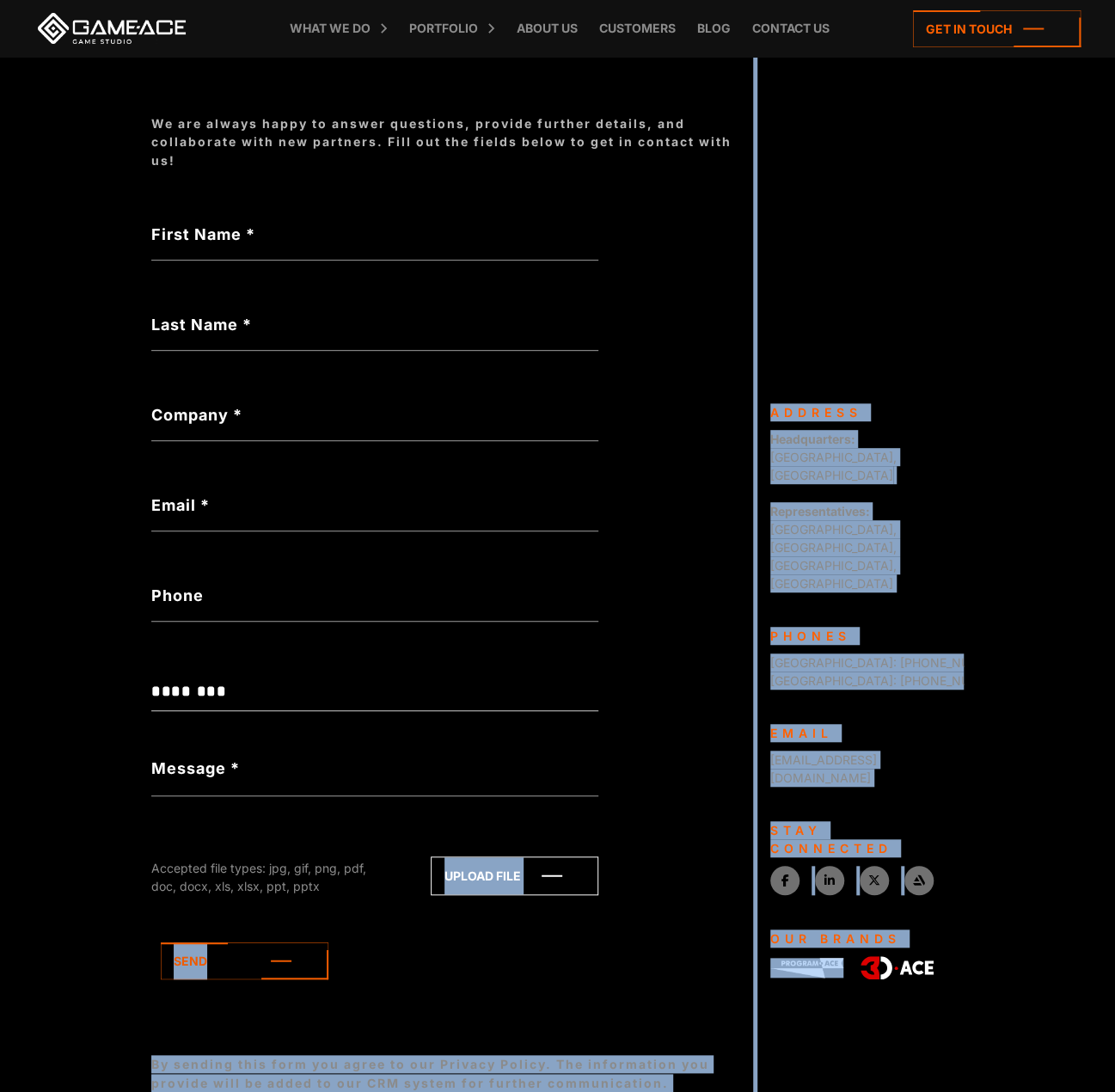
drag, startPoint x: 729, startPoint y: 886, endPoint x: 822, endPoint y: 930, distance: 102.9
click at [822, 930] on body "**********" at bounding box center [557, 432] width 1115 height 1320
click at [816, 940] on div "Game-Ace is a custom game development studio, operating as a division of Progra…" at bounding box center [860, 745] width 206 height 685
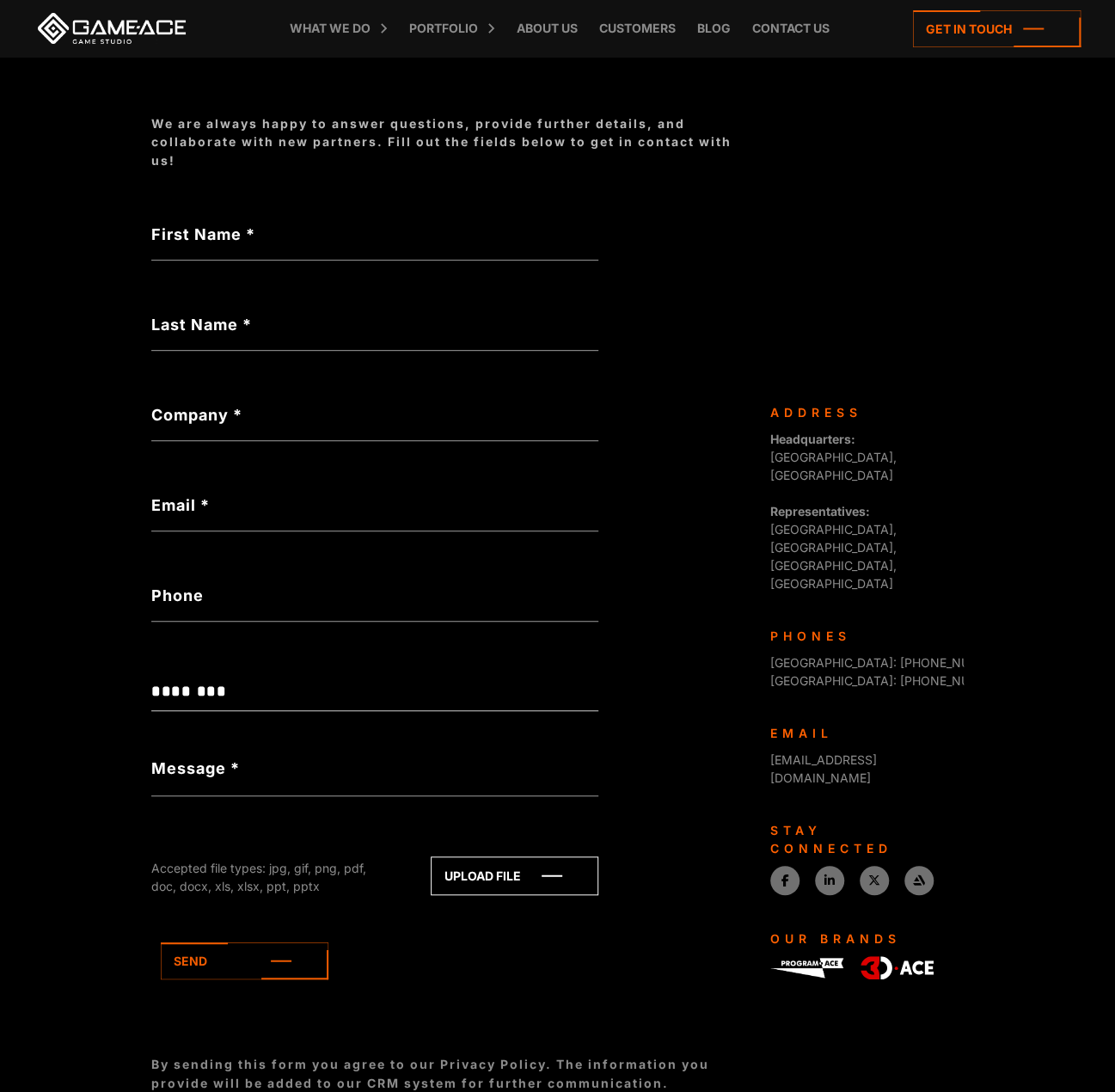
drag, startPoint x: 729, startPoint y: 936, endPoint x: 673, endPoint y: 920, distance: 58.2
click at [675, 925] on div "**********" at bounding box center [452, 547] width 601 height 1089
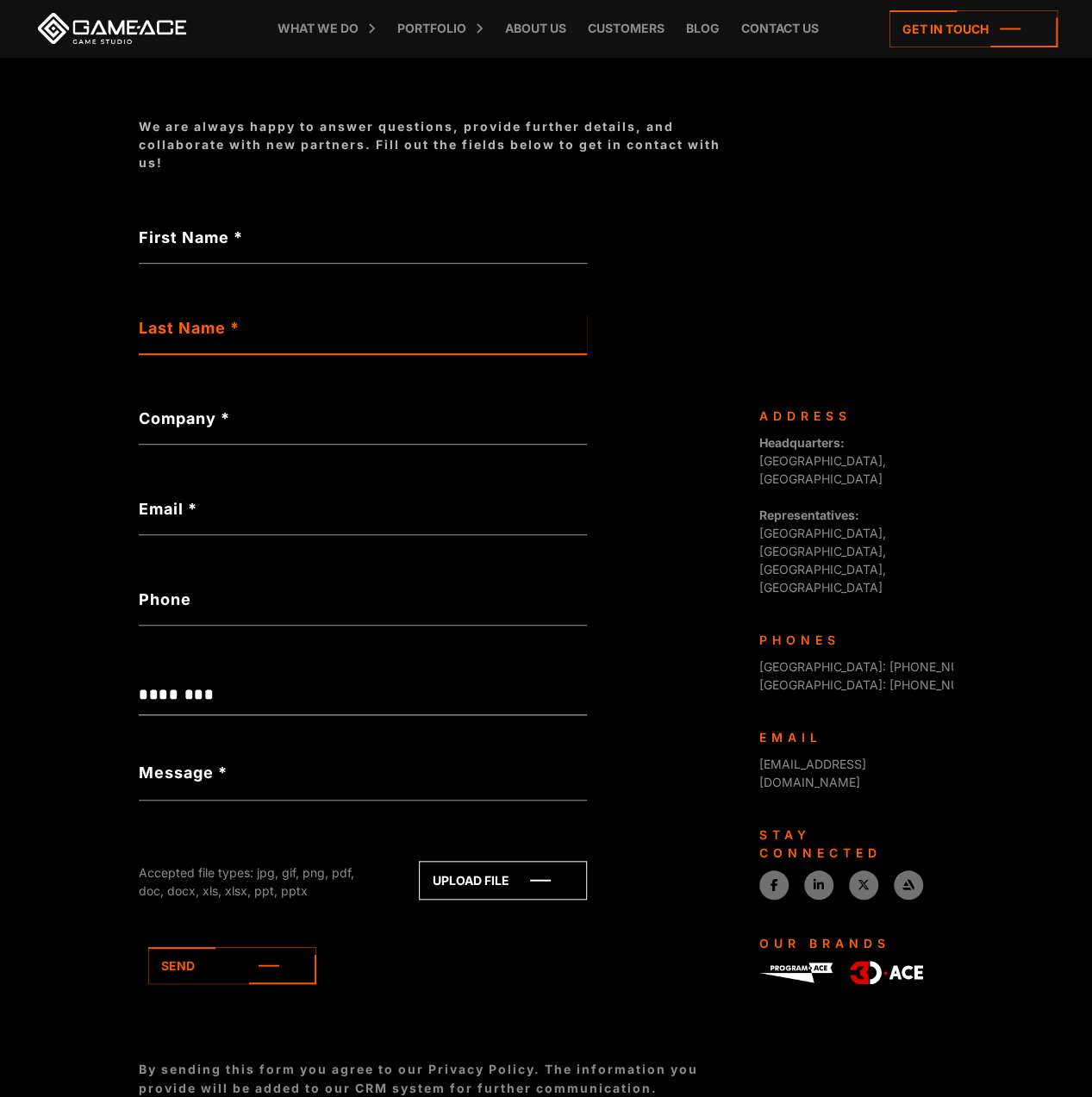
scroll to position [0, 0]
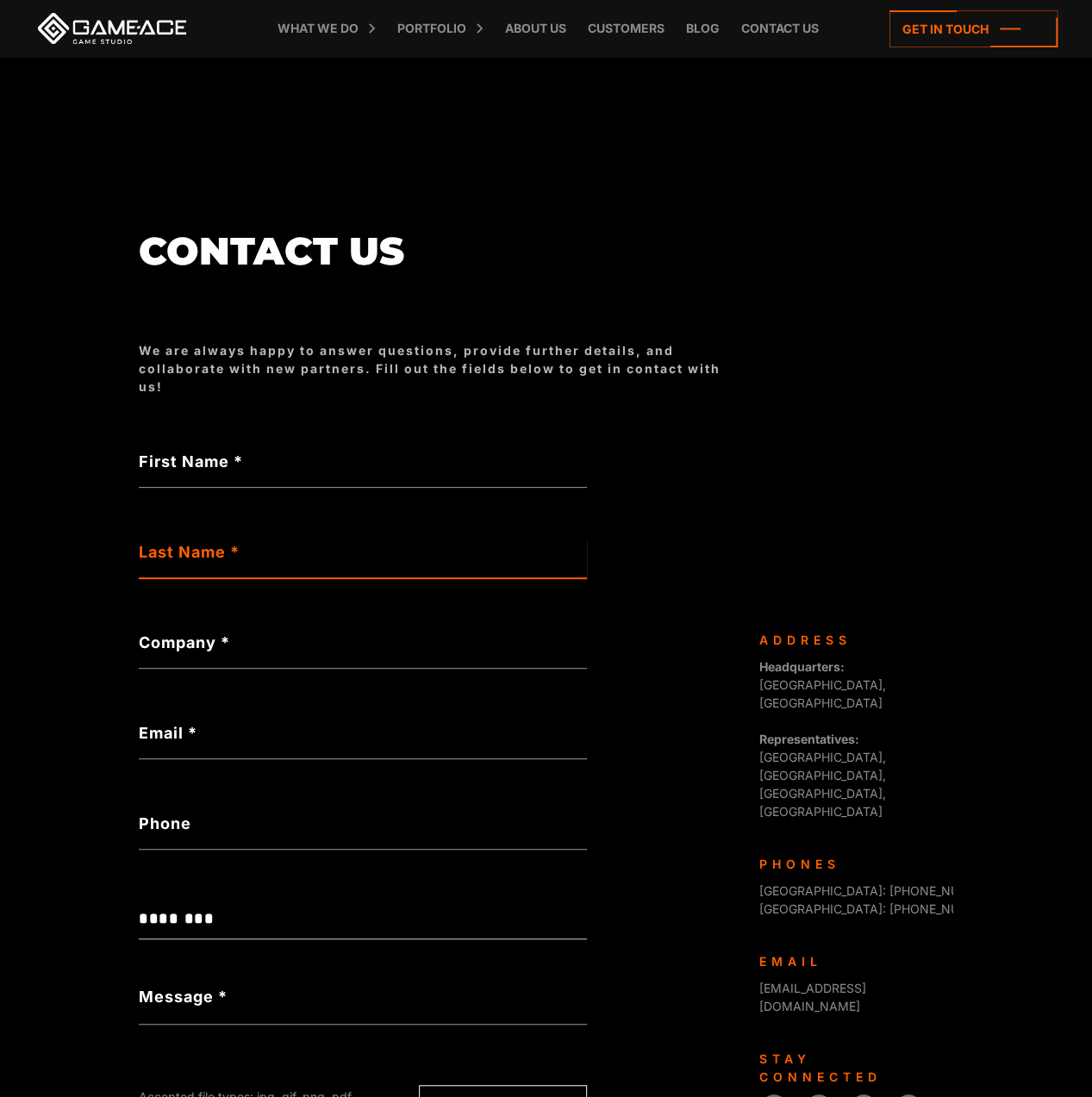
drag, startPoint x: 353, startPoint y: 192, endPoint x: 23, endPoint y: -6, distance: 384.8
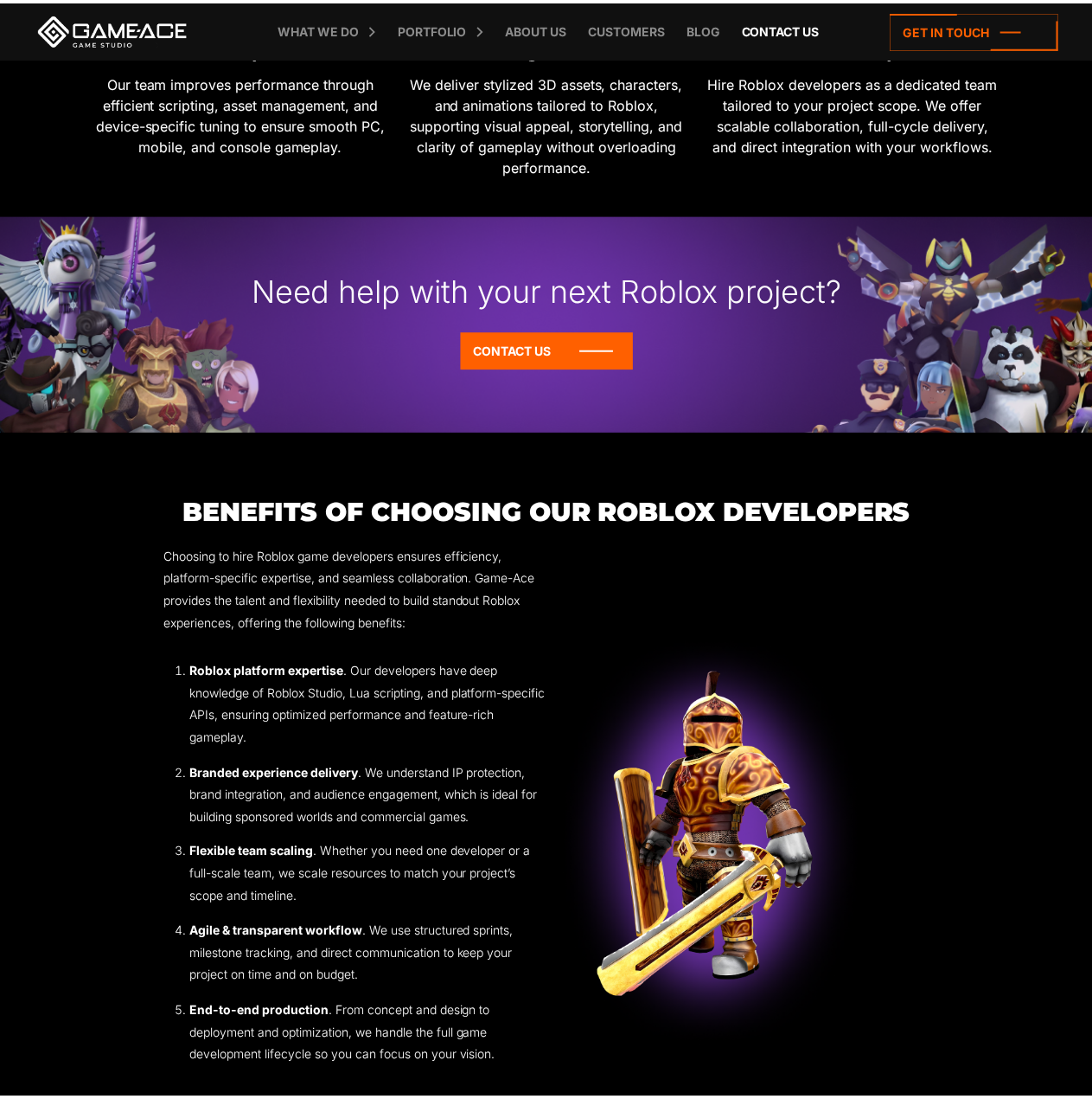
scroll to position [1100, 0]
